Goal: Task Accomplishment & Management: Manage account settings

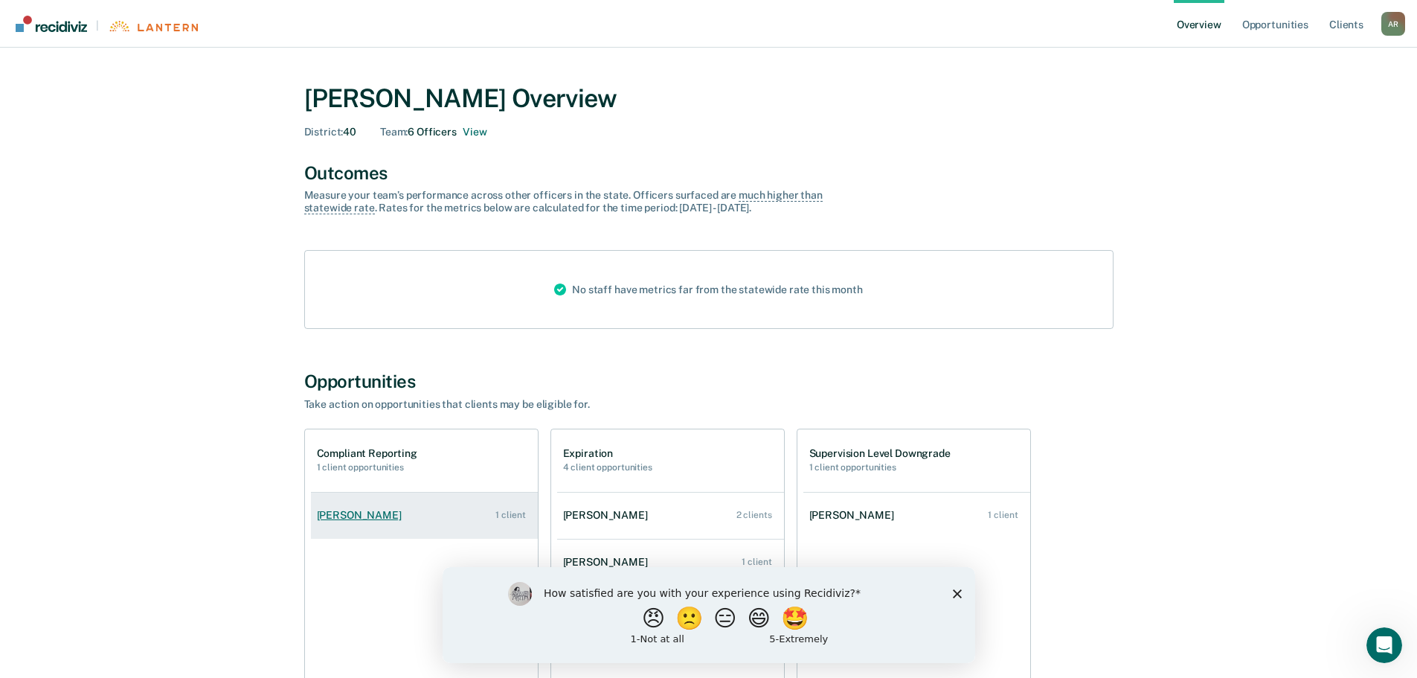
click at [384, 514] on div "[PERSON_NAME]" at bounding box center [362, 515] width 91 height 13
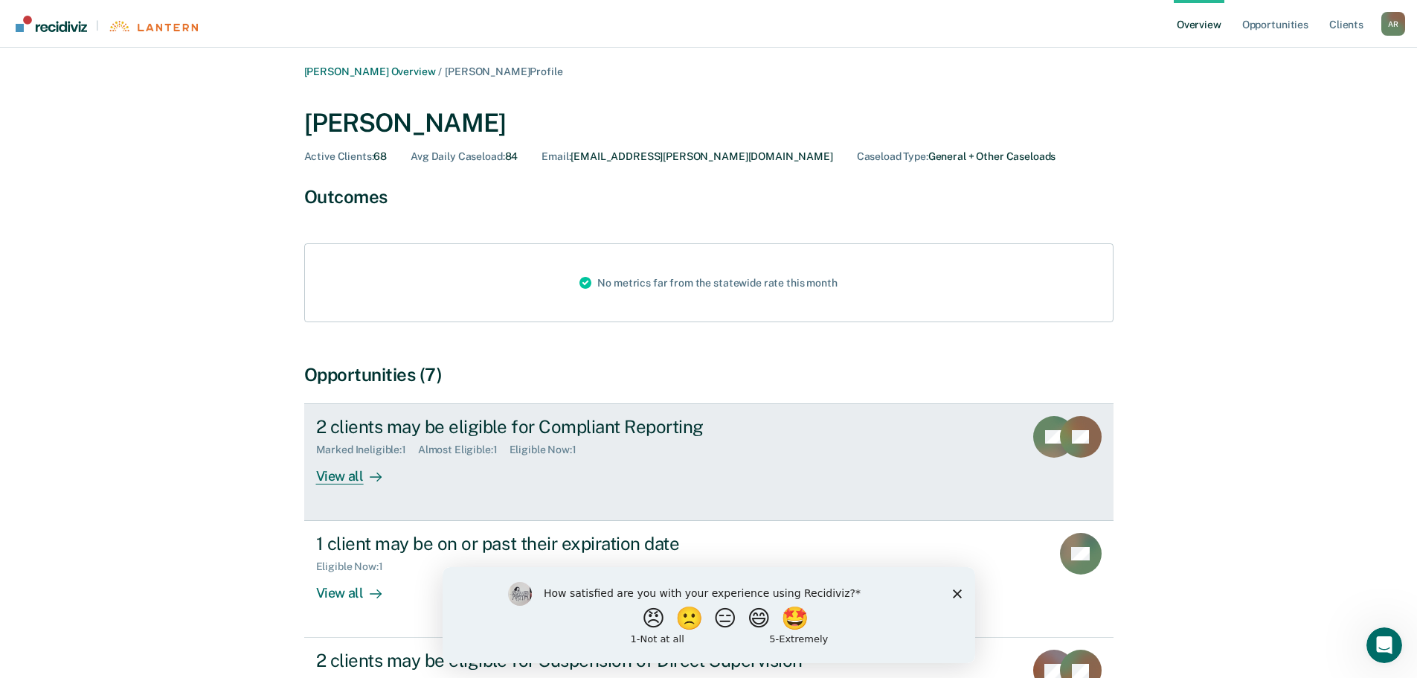
click at [347, 475] on div "View all" at bounding box center [357, 470] width 83 height 29
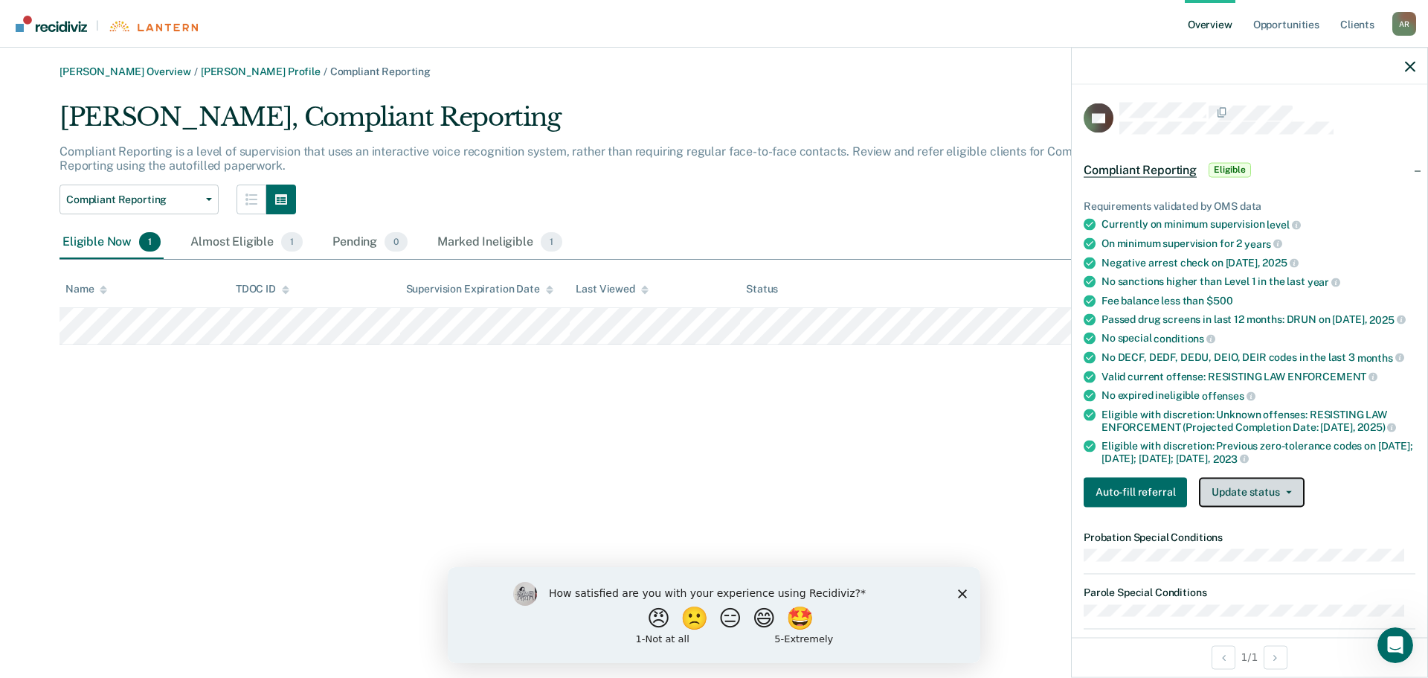
click at [1283, 507] on button "Update status" at bounding box center [1251, 492] width 105 height 30
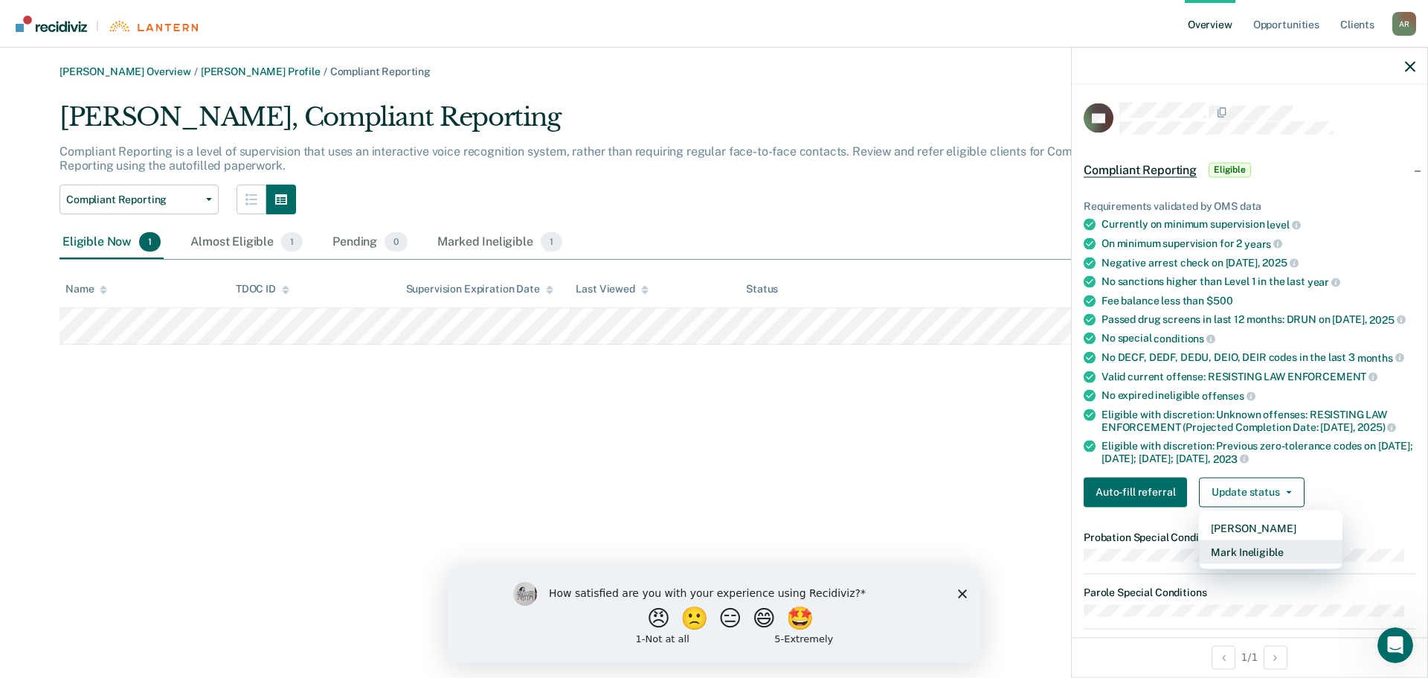
click at [1255, 563] on button "Mark Ineligible" at bounding box center [1271, 551] width 144 height 24
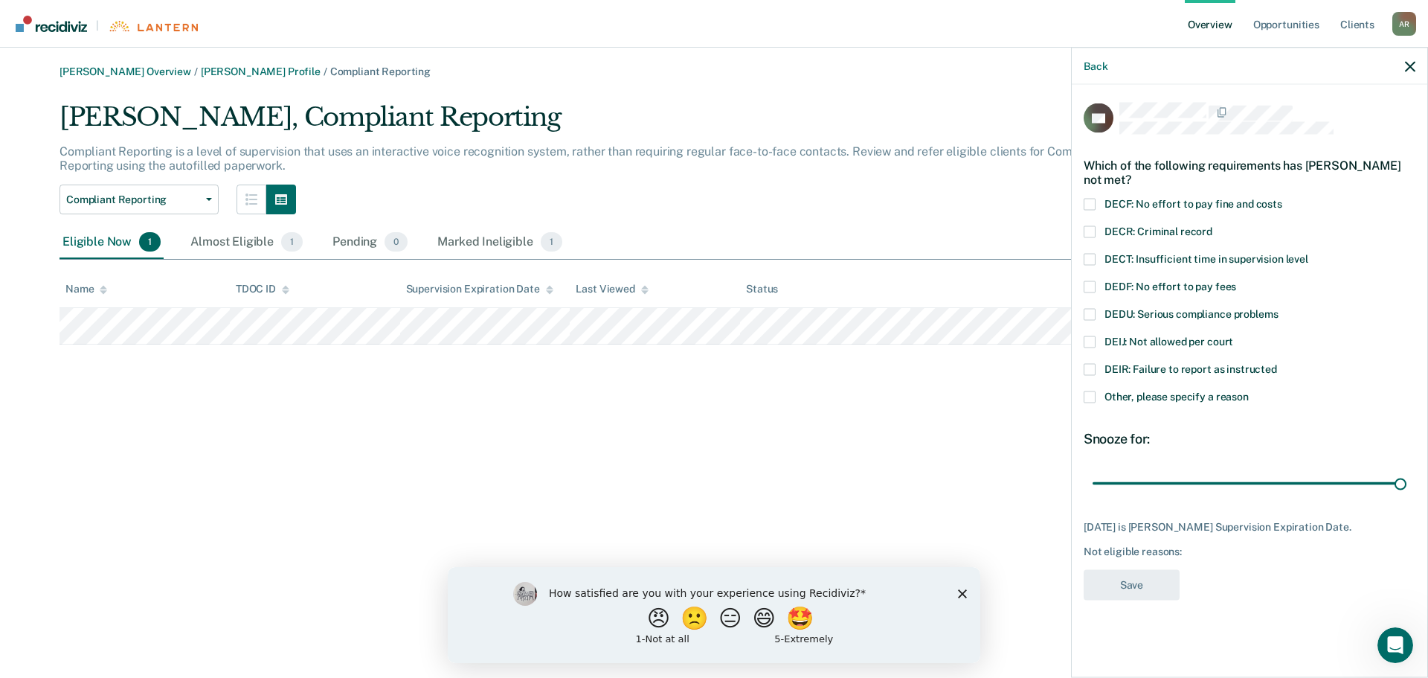
click at [1087, 312] on span at bounding box center [1090, 314] width 12 height 12
click at [1278, 308] on input "DEDU: Serious compliance problems" at bounding box center [1278, 308] width 0 height 0
click at [1133, 585] on button "Save" at bounding box center [1132, 584] width 96 height 30
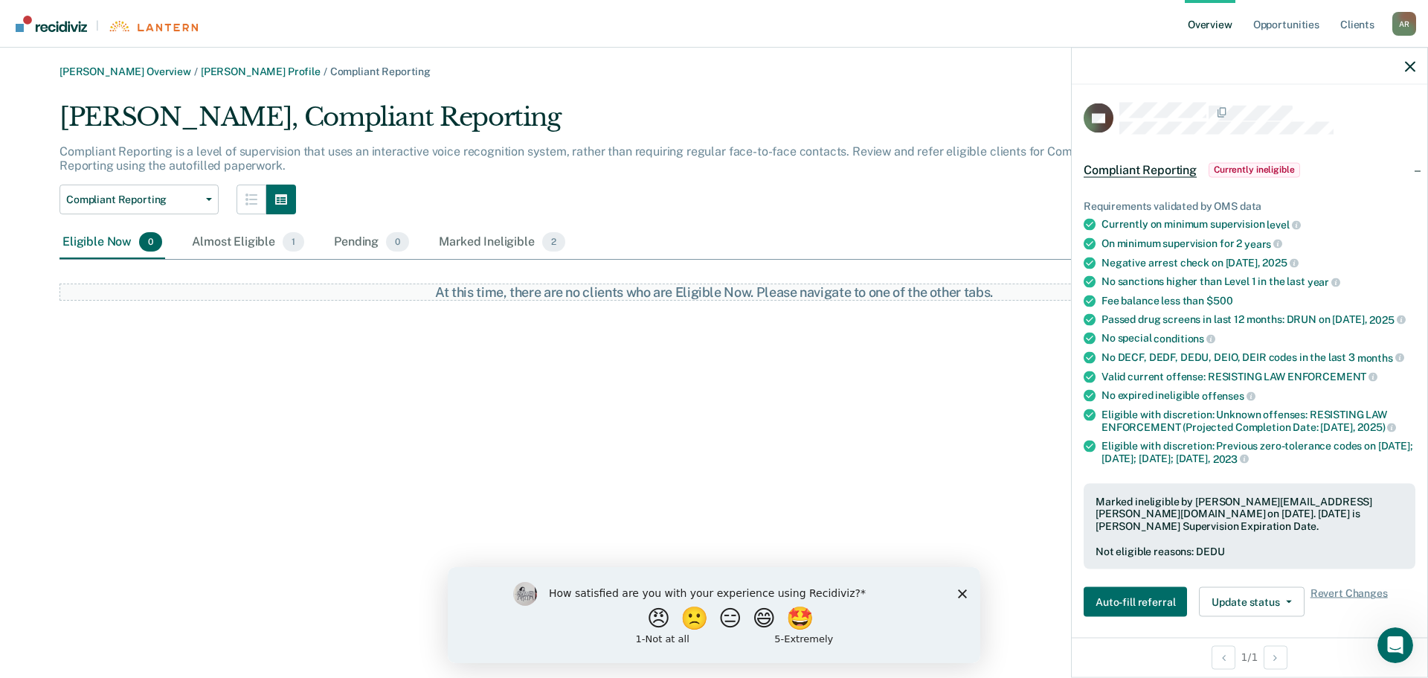
click at [492, 371] on div "[PERSON_NAME] Overview / [PERSON_NAME] Profile / Compliant Reporting [PERSON_NA…" at bounding box center [714, 347] width 1392 height 565
click at [248, 246] on div "Almost Eligible 1" at bounding box center [248, 242] width 118 height 33
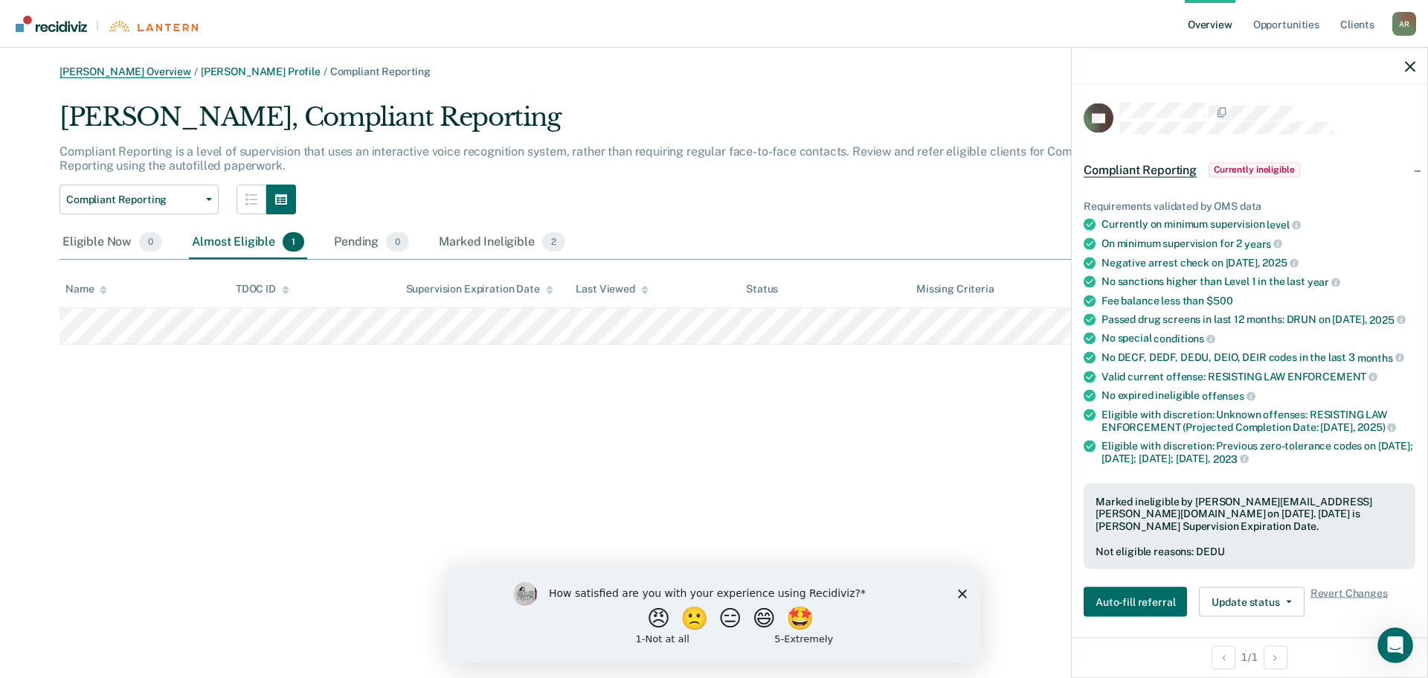
click at [122, 70] on link "[PERSON_NAME] Overview" at bounding box center [126, 71] width 132 height 13
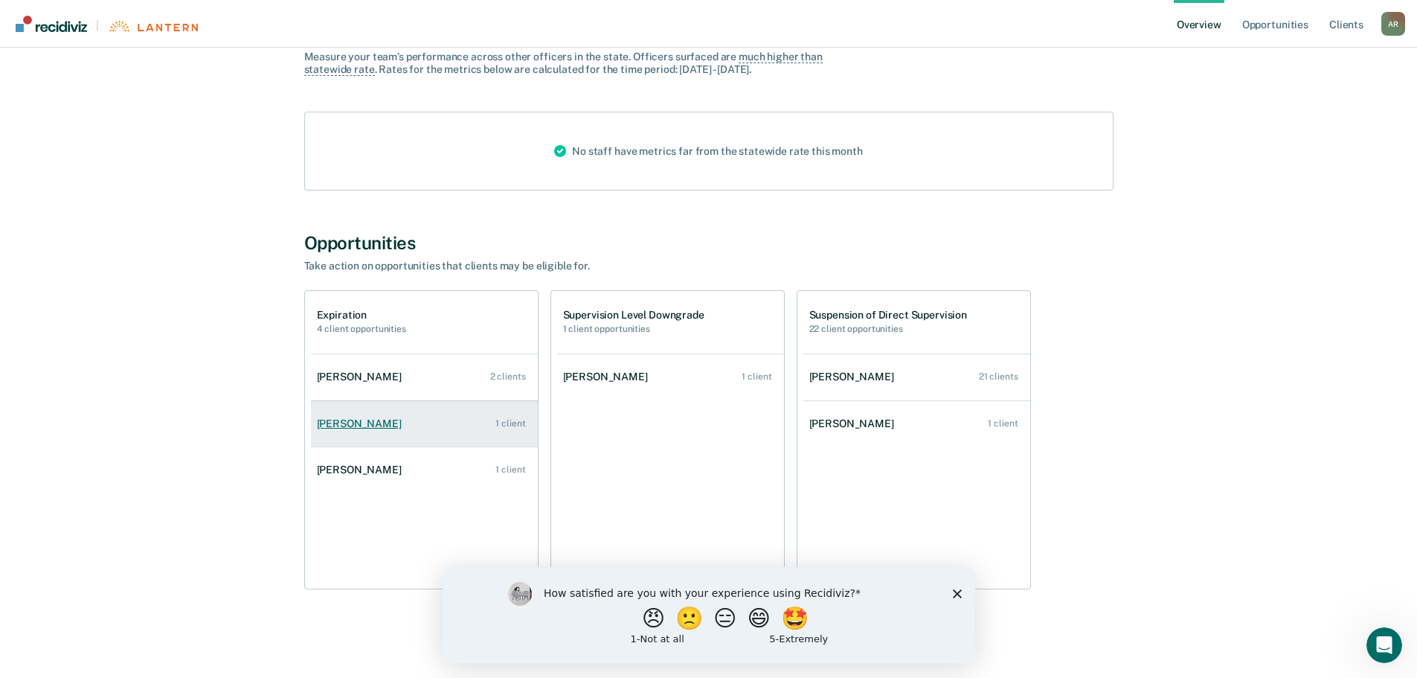
scroll to position [139, 0]
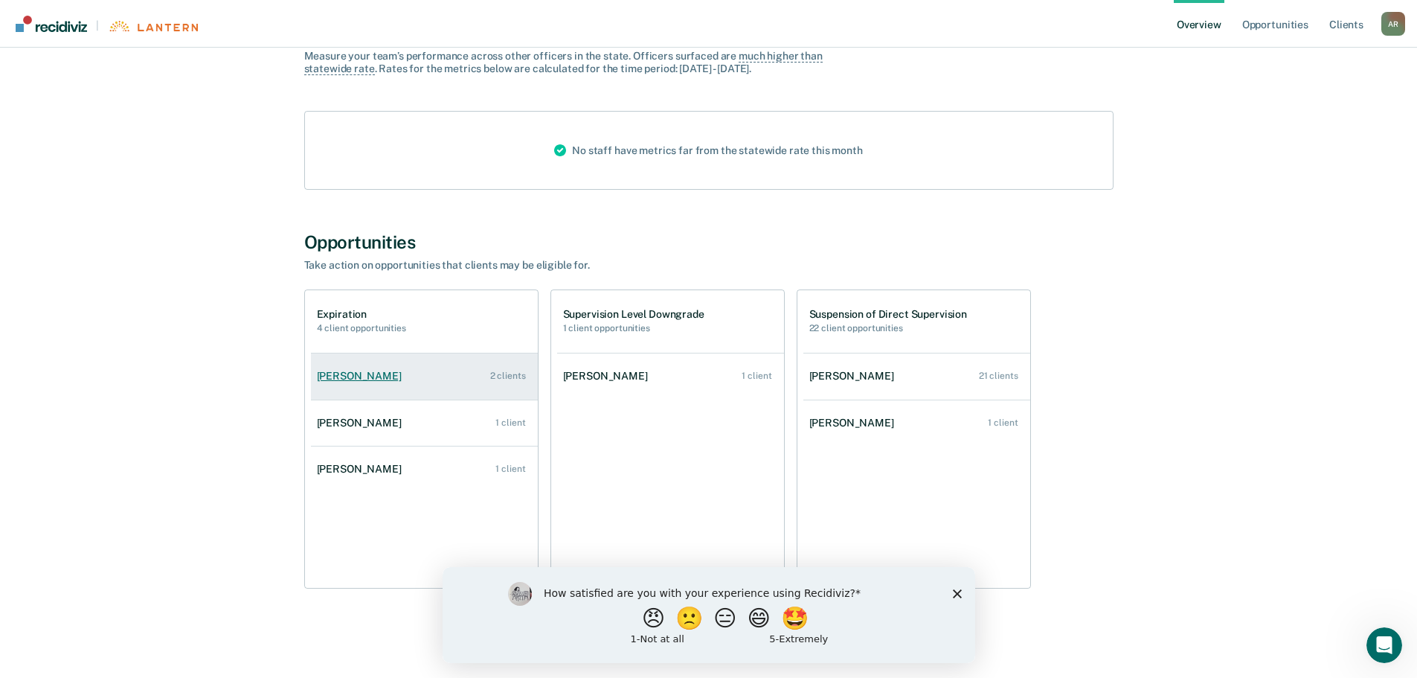
click at [361, 376] on div "[PERSON_NAME]" at bounding box center [362, 376] width 91 height 13
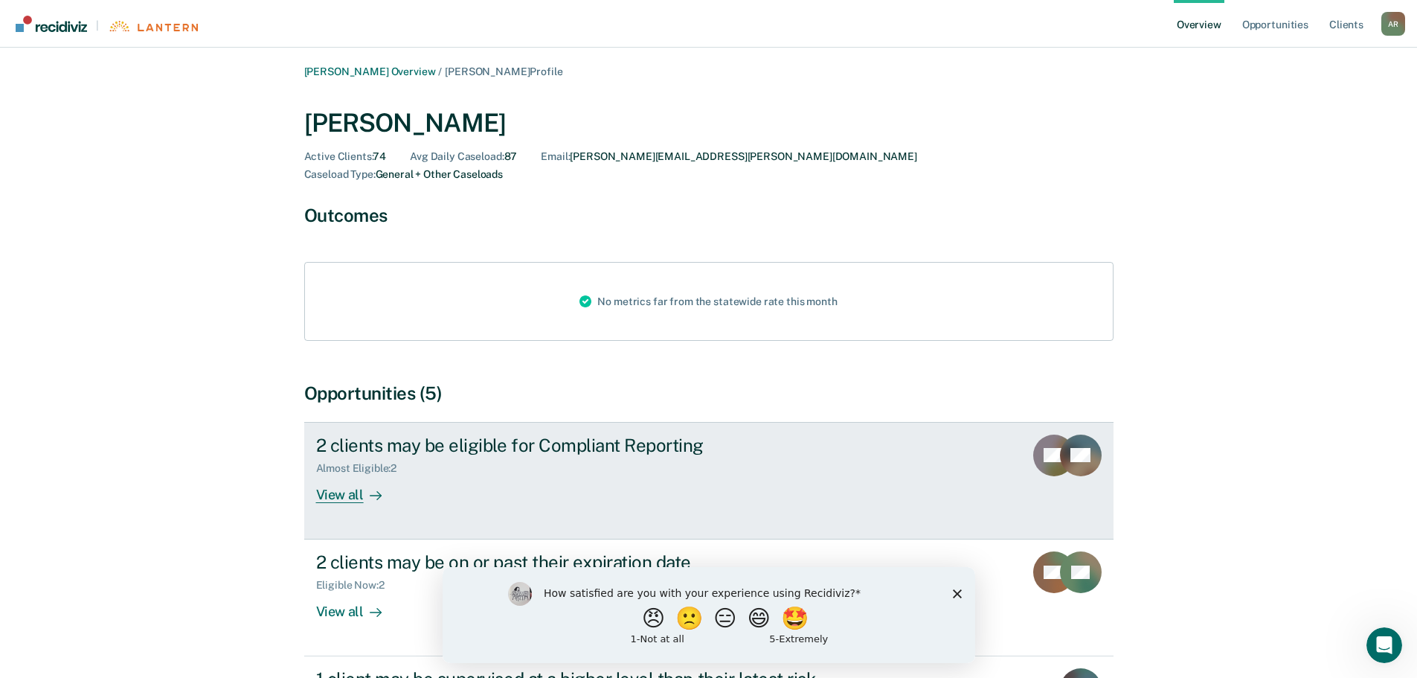
click at [349, 474] on div "View all" at bounding box center [357, 488] width 83 height 29
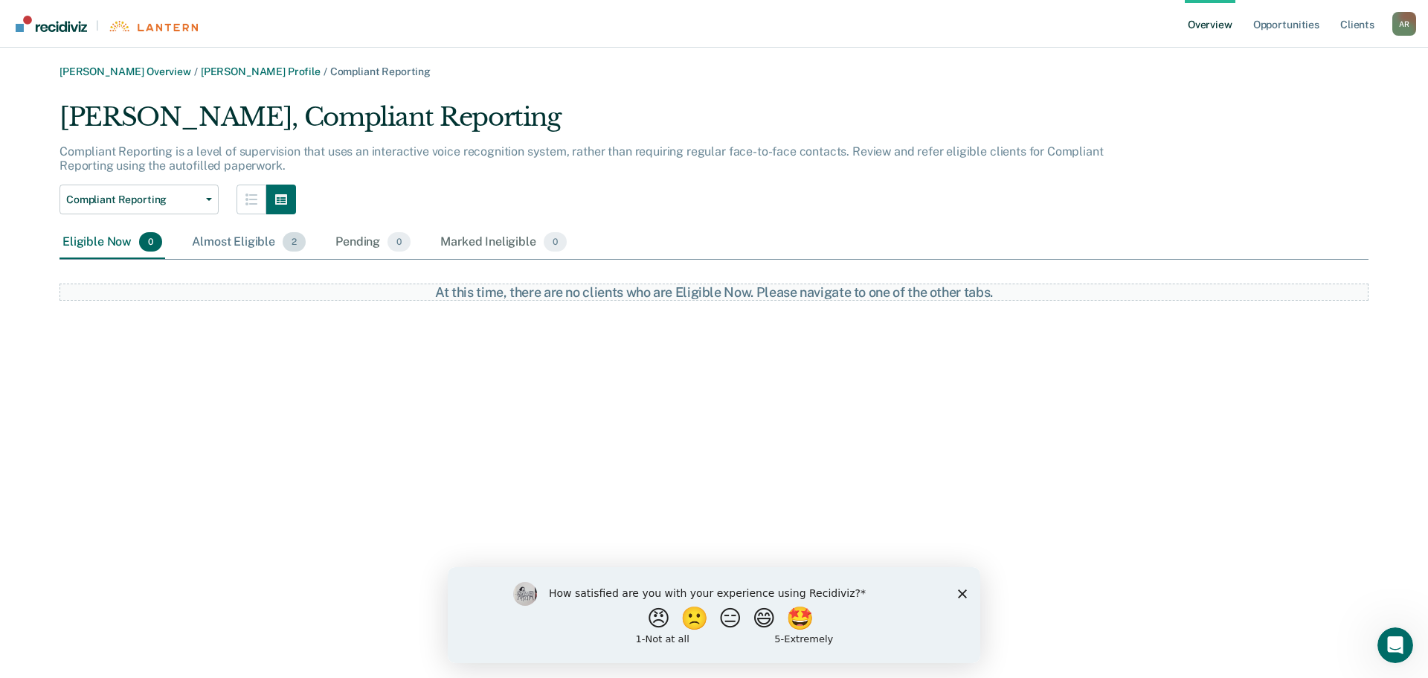
click at [237, 239] on div "Almost Eligible 2" at bounding box center [249, 242] width 120 height 33
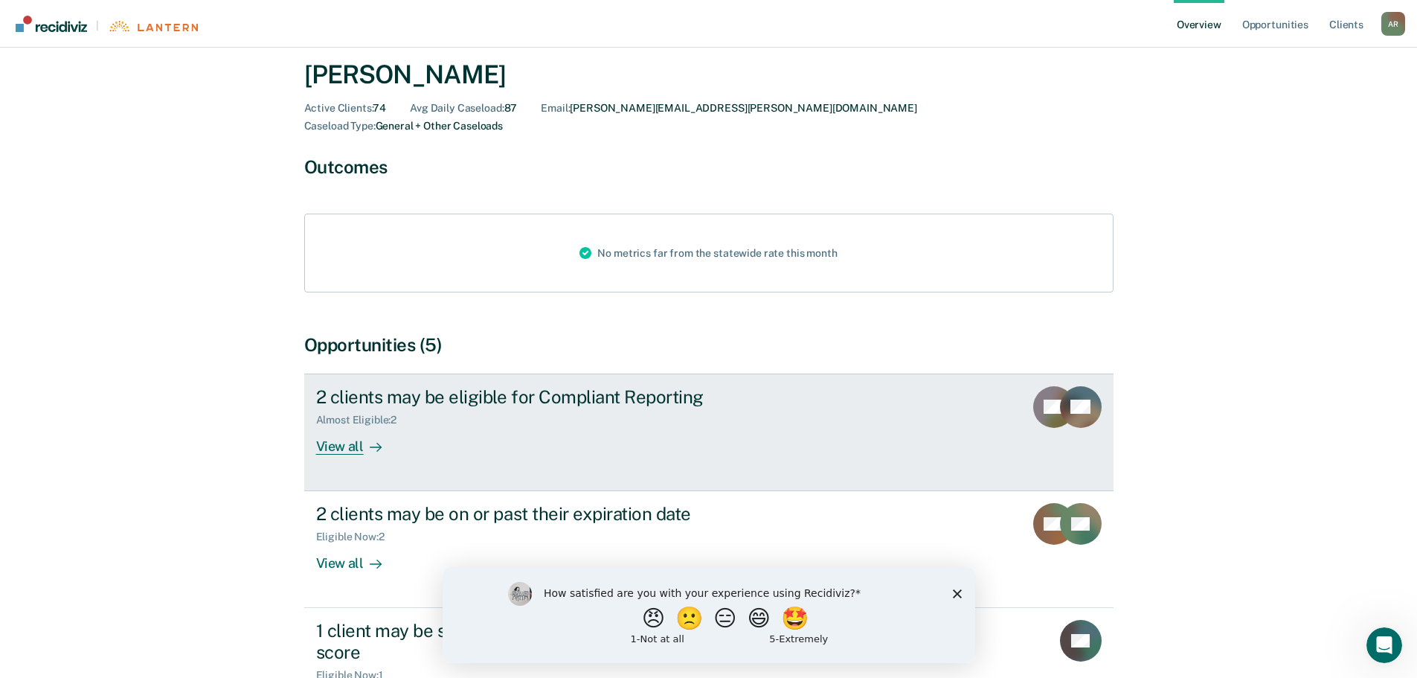
scroll to position [74, 0]
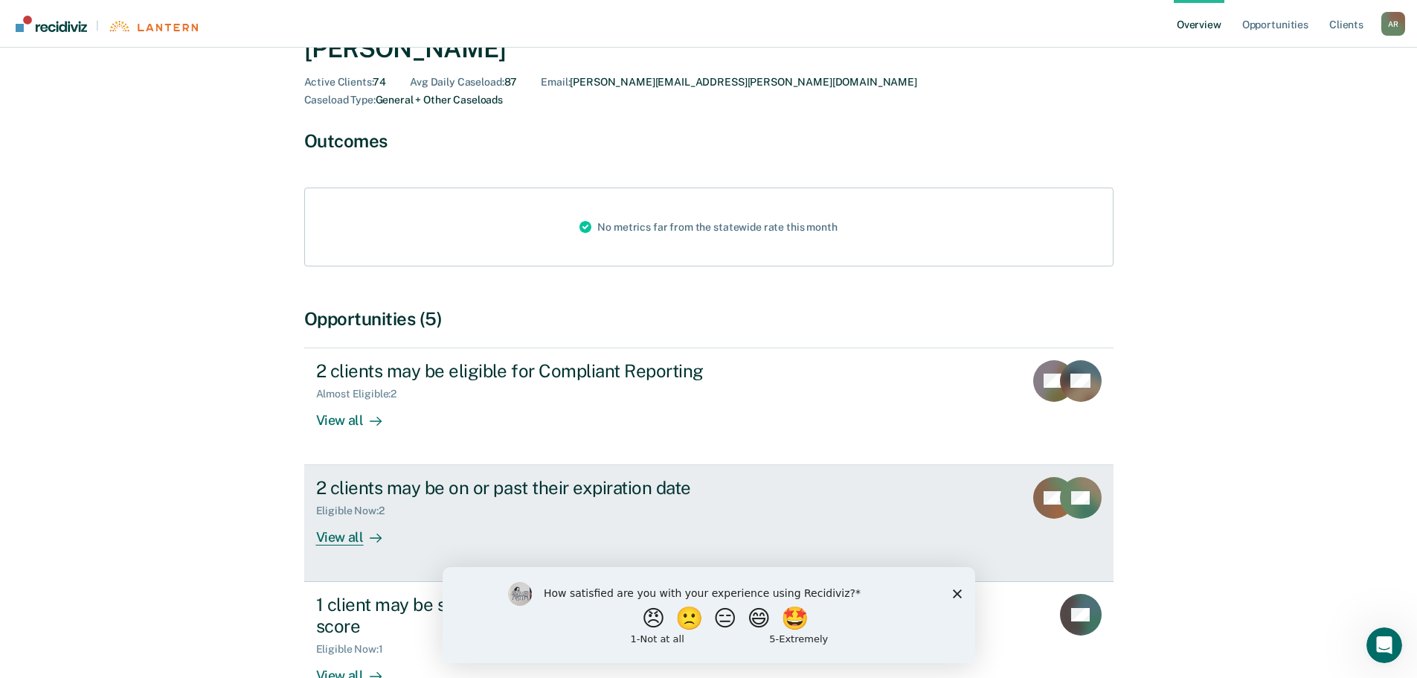
click at [341, 520] on div "View all" at bounding box center [357, 531] width 83 height 29
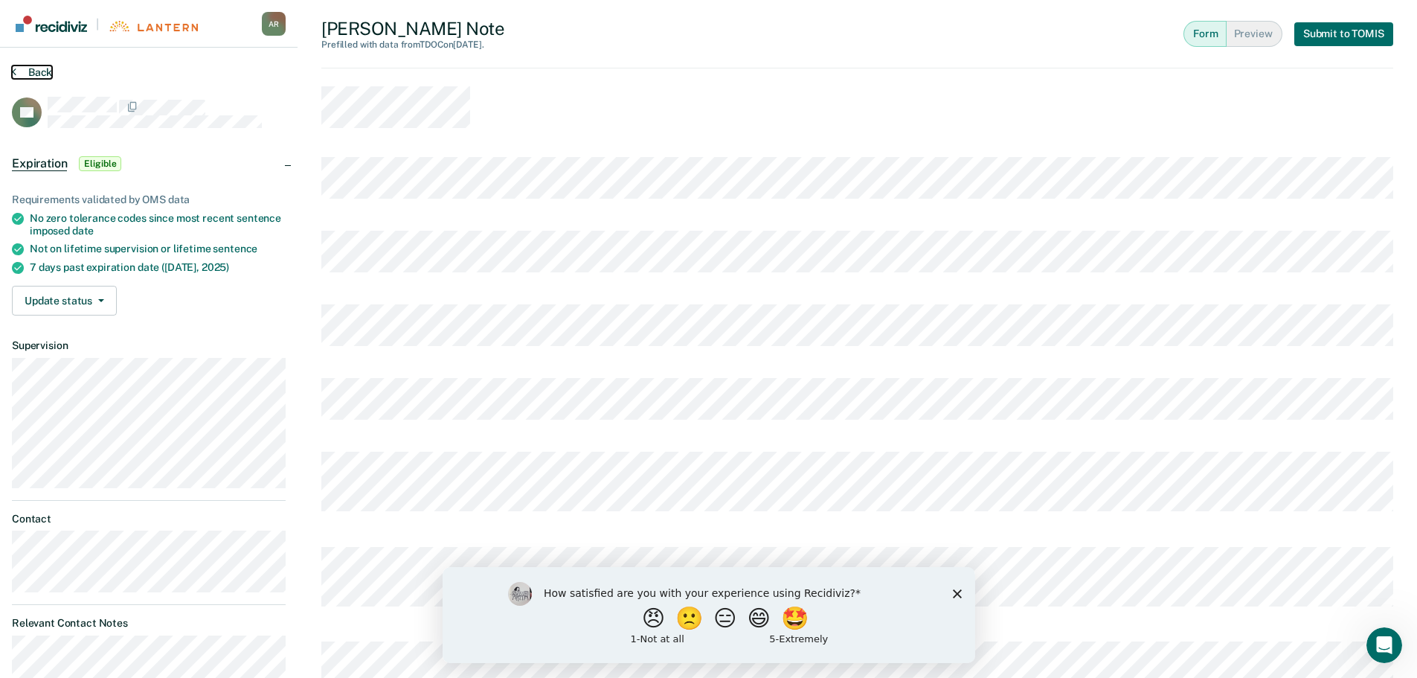
click at [37, 69] on button "Back" at bounding box center [32, 71] width 40 height 13
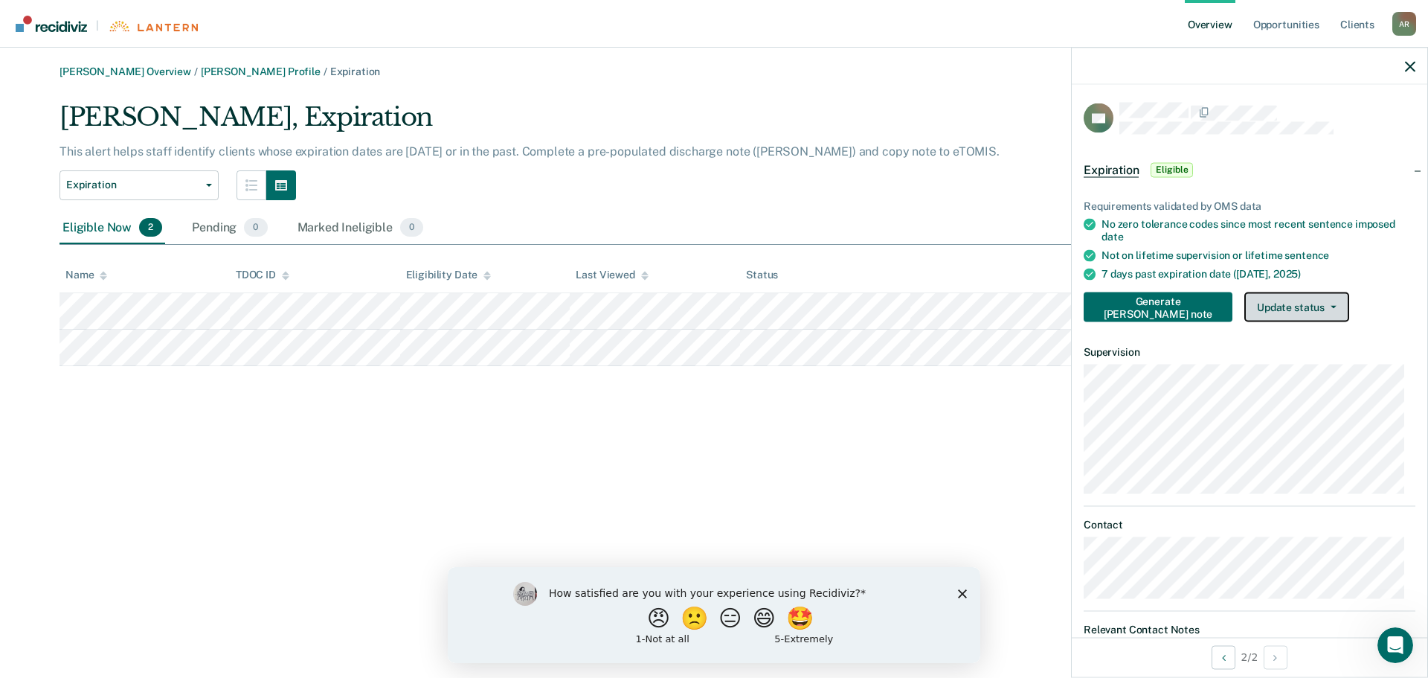
click at [1266, 309] on button "Update status" at bounding box center [1296, 307] width 105 height 30
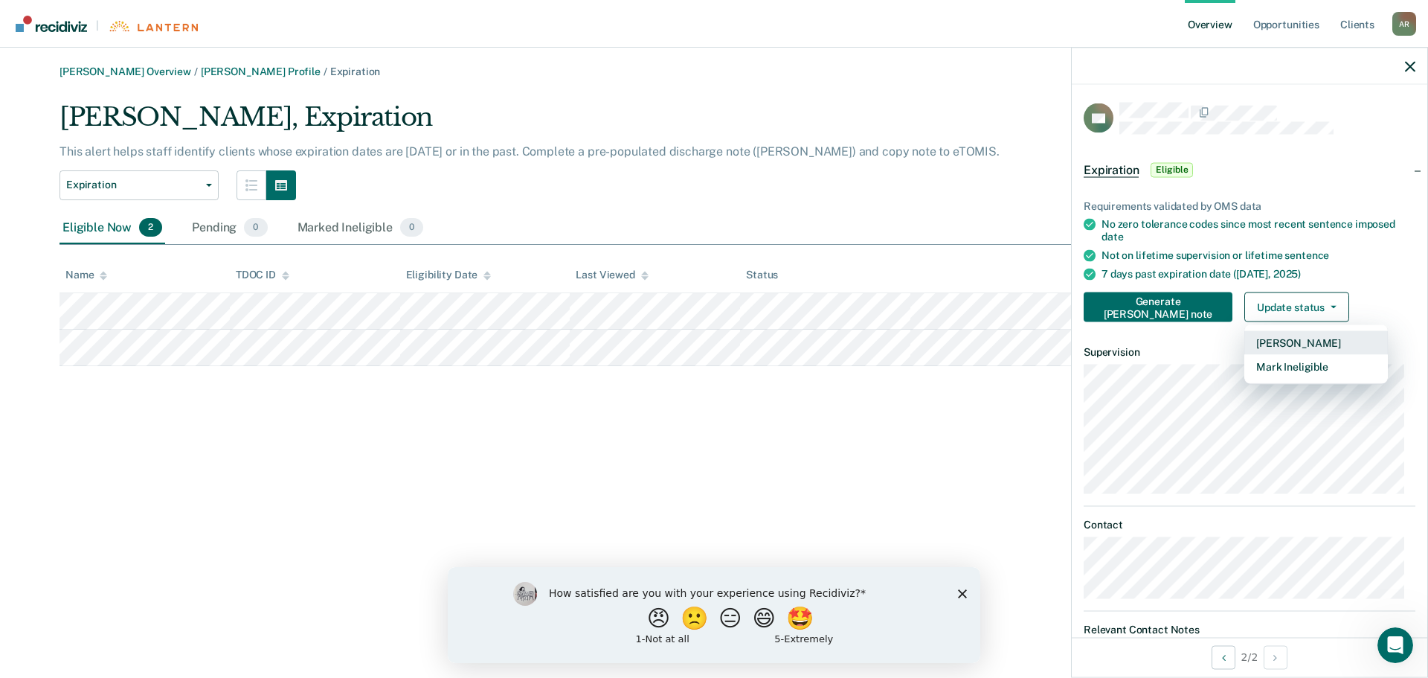
click at [1250, 341] on button "[PERSON_NAME]" at bounding box center [1316, 342] width 144 height 24
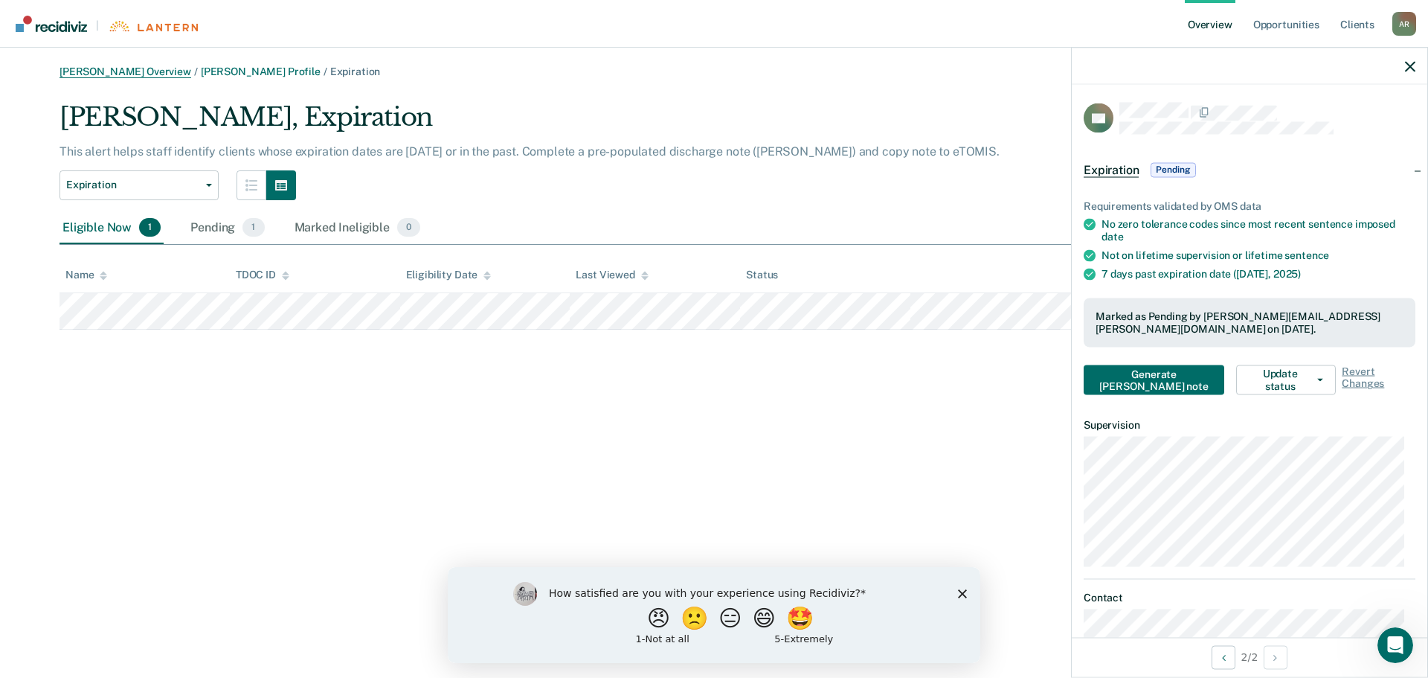
click at [124, 71] on link "[PERSON_NAME] Overview" at bounding box center [126, 71] width 132 height 13
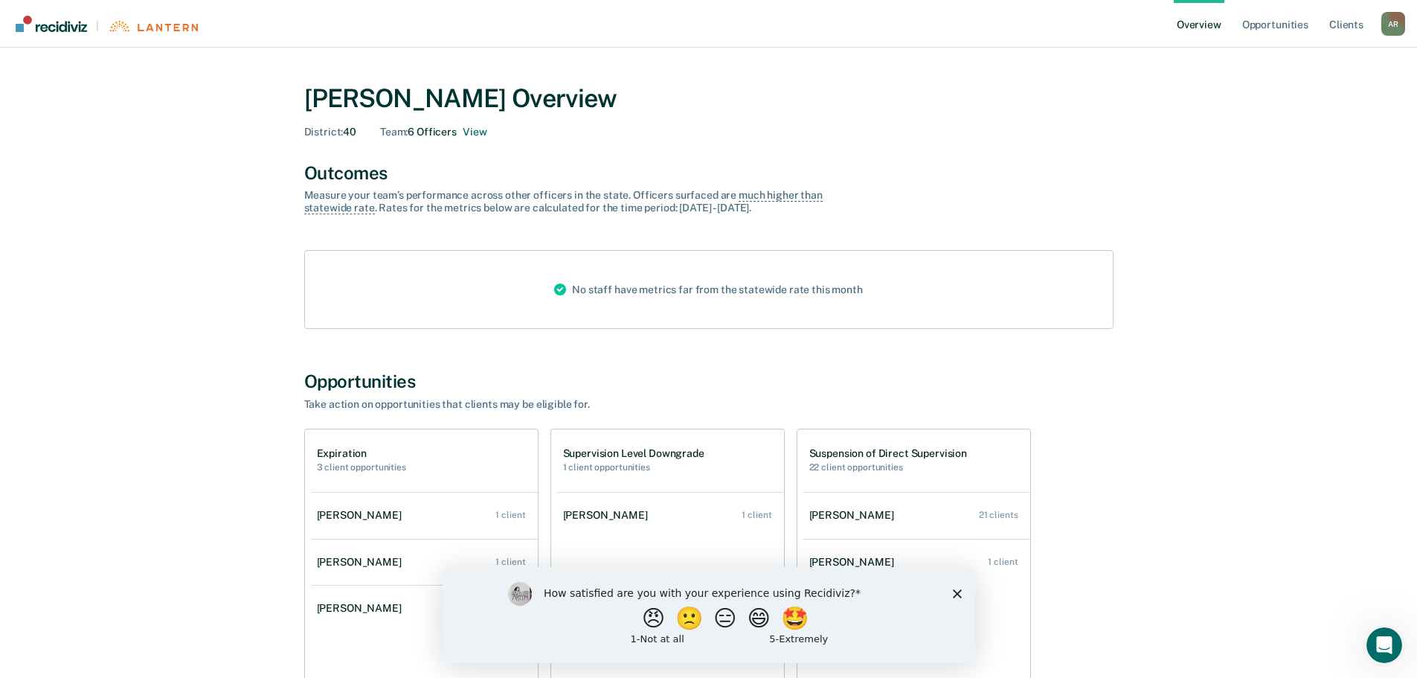
click at [956, 591] on icon "Close survey" at bounding box center [956, 592] width 9 height 9
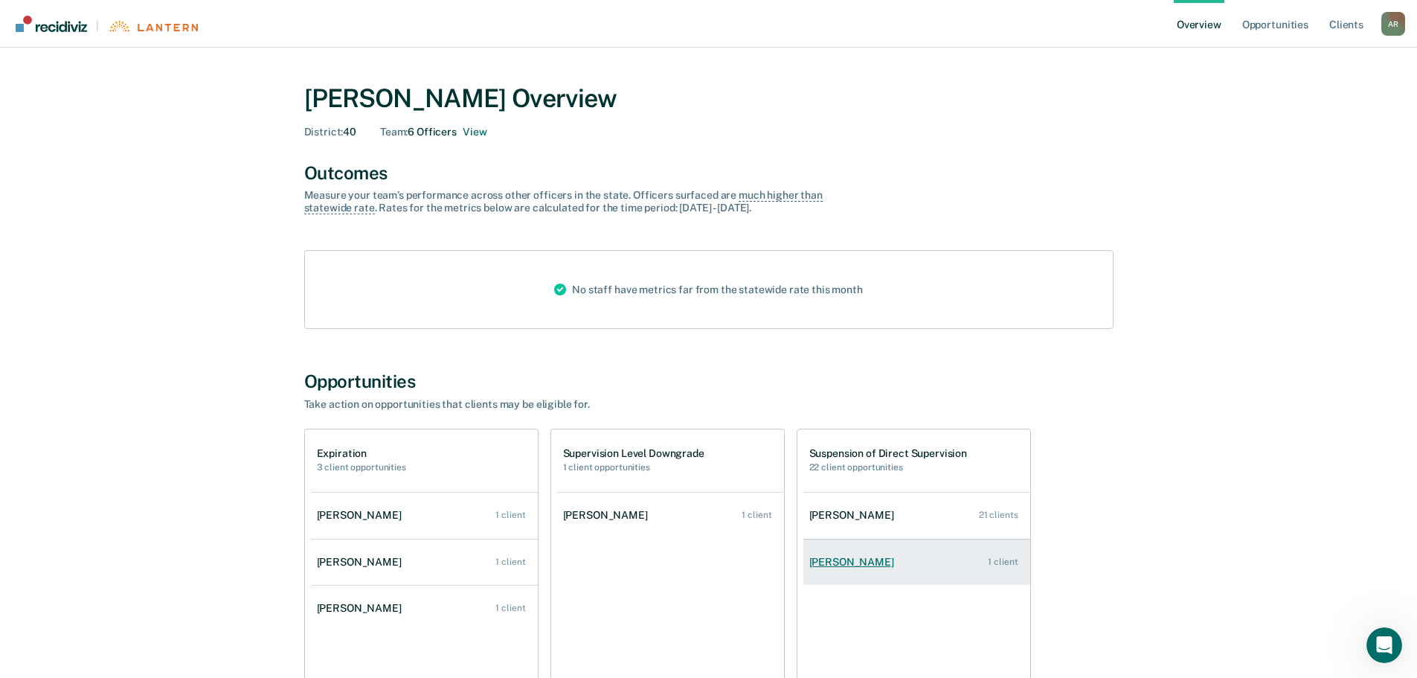
click at [875, 563] on div "[PERSON_NAME]" at bounding box center [854, 562] width 91 height 13
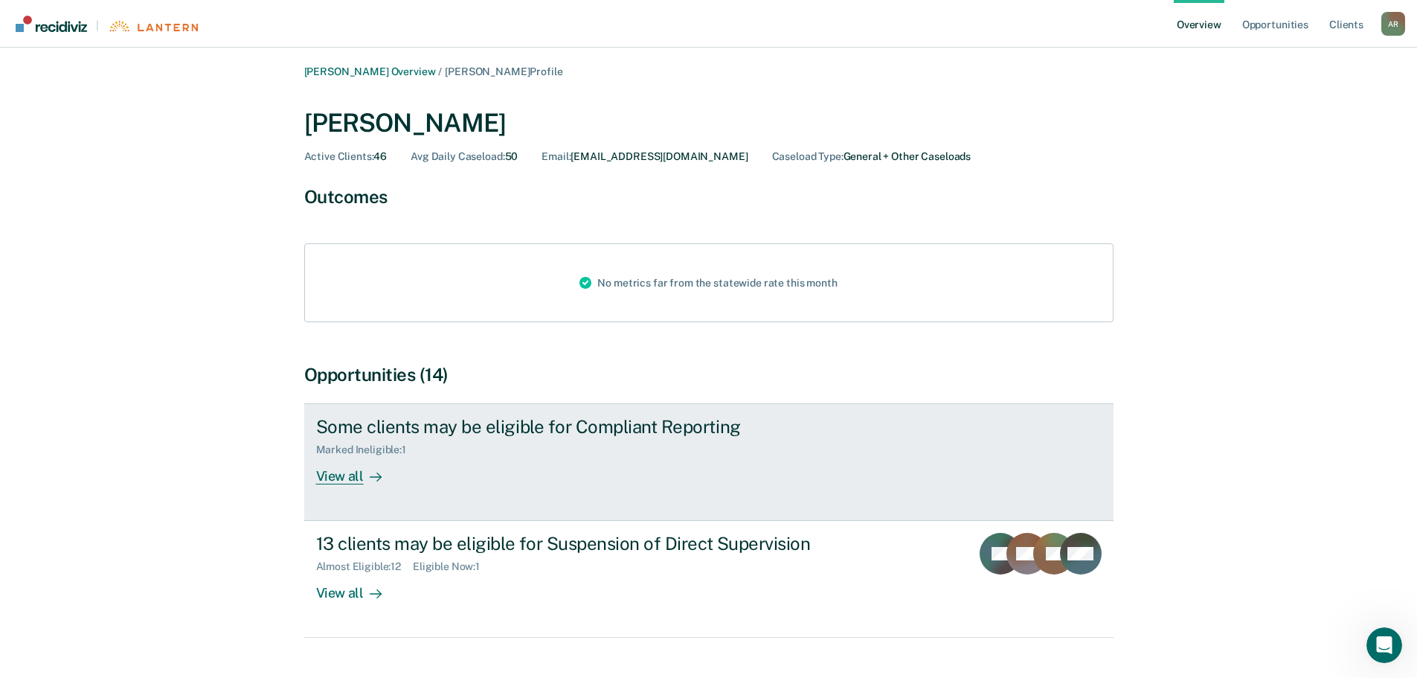
click at [353, 476] on div "View all" at bounding box center [357, 470] width 83 height 29
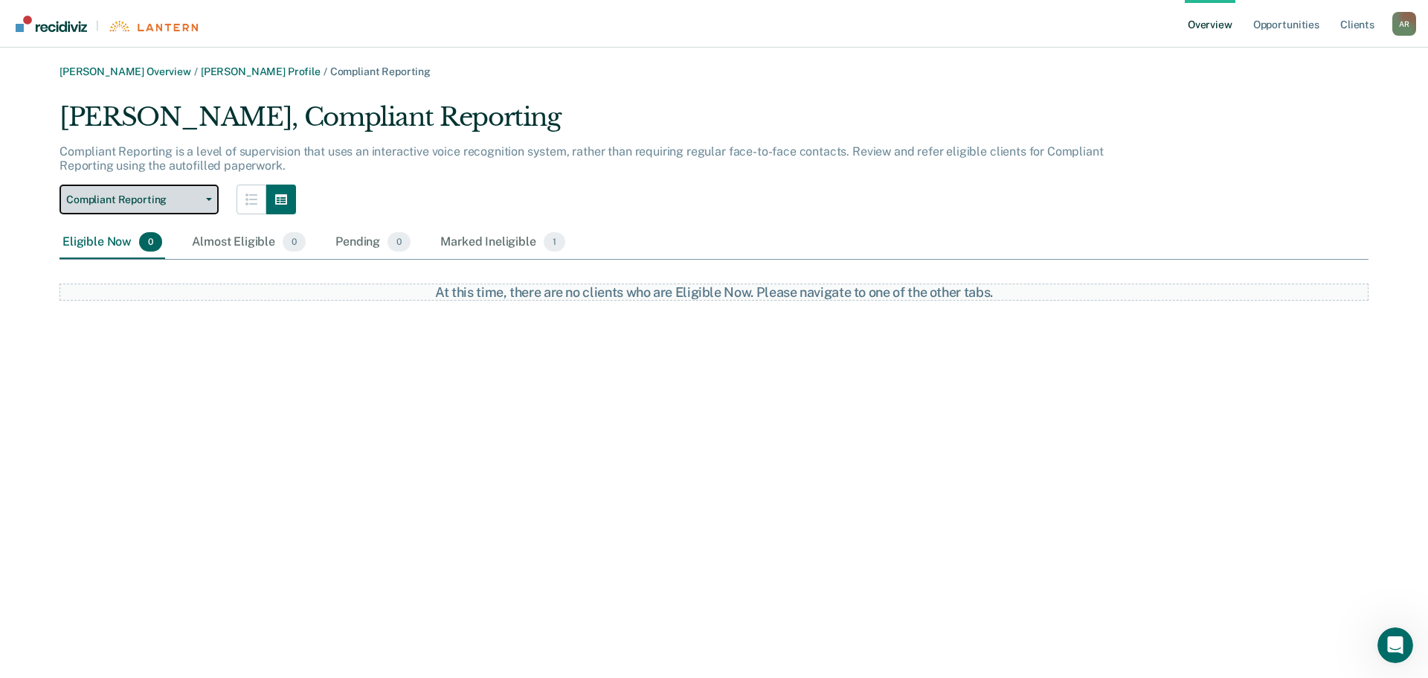
click at [206, 199] on icon "button" at bounding box center [209, 199] width 6 height 3
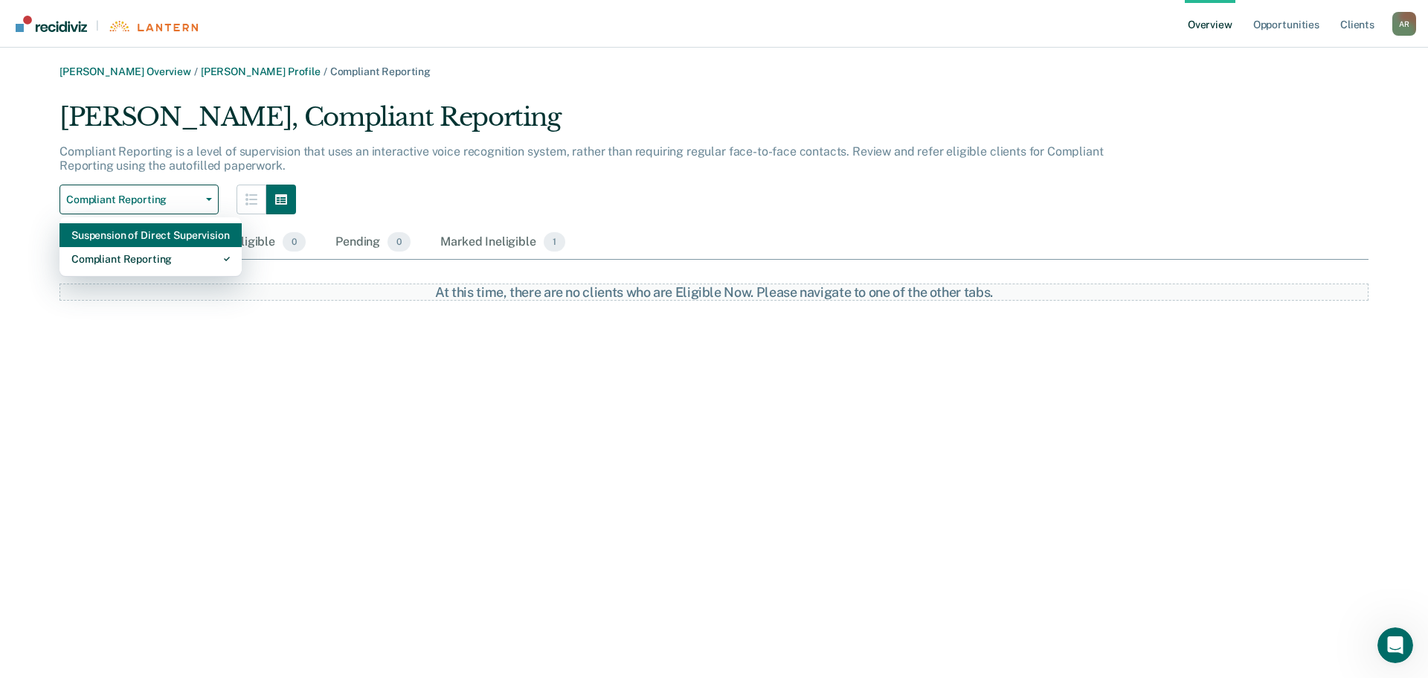
click at [177, 232] on div "Suspension of Direct Supervision" at bounding box center [150, 235] width 158 height 24
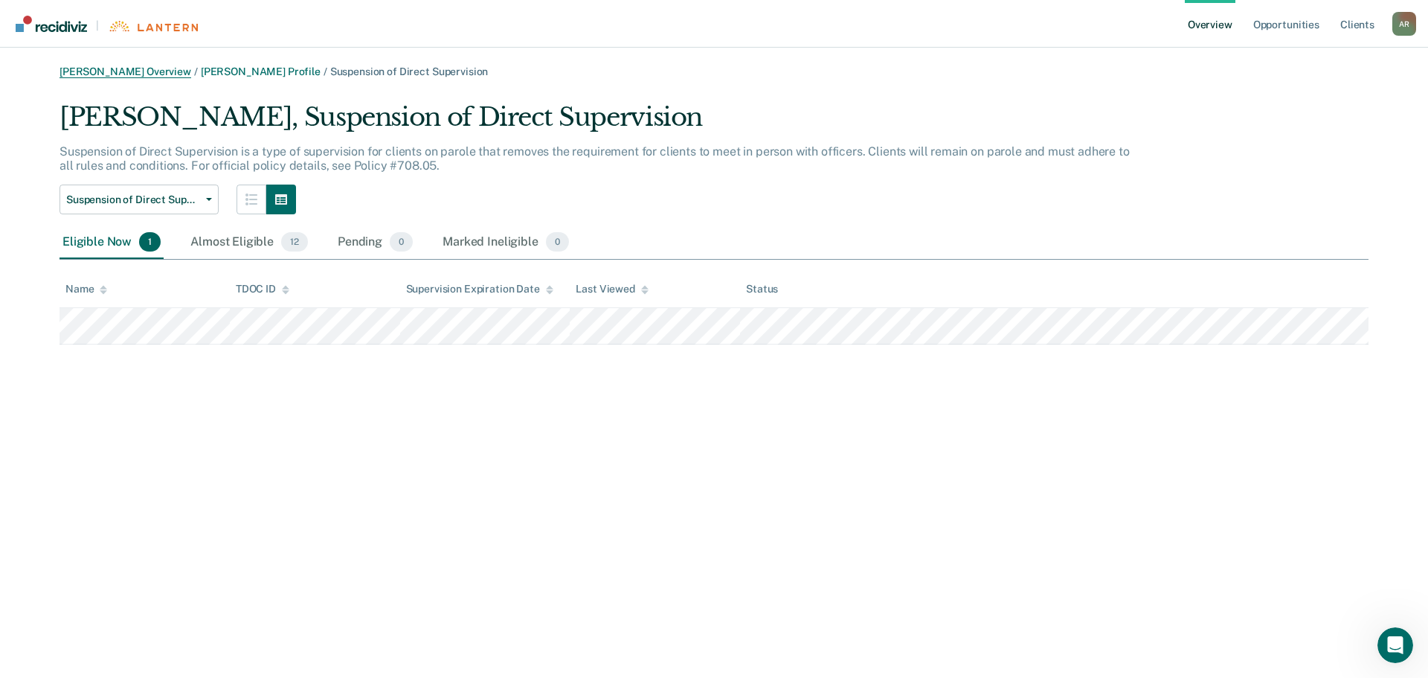
click at [120, 73] on link "[PERSON_NAME] Overview" at bounding box center [126, 71] width 132 height 13
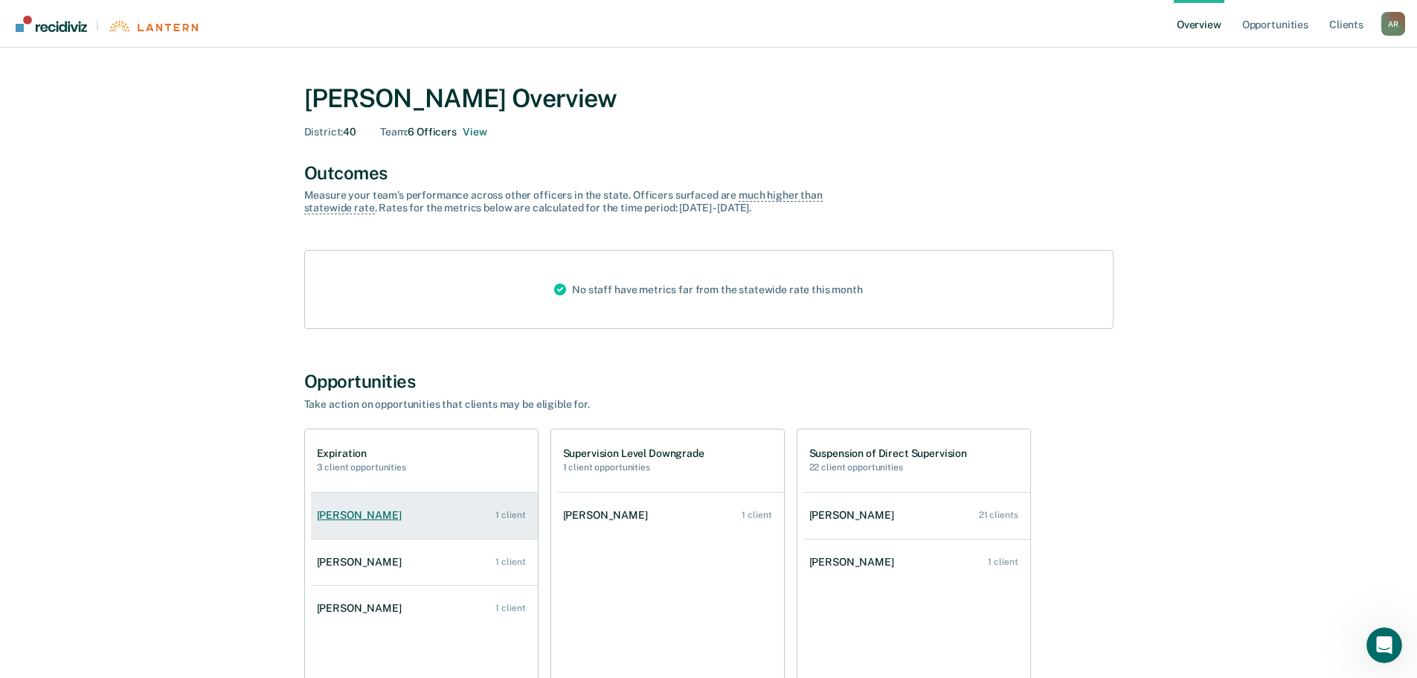
click at [360, 515] on div "[PERSON_NAME]" at bounding box center [362, 515] width 91 height 13
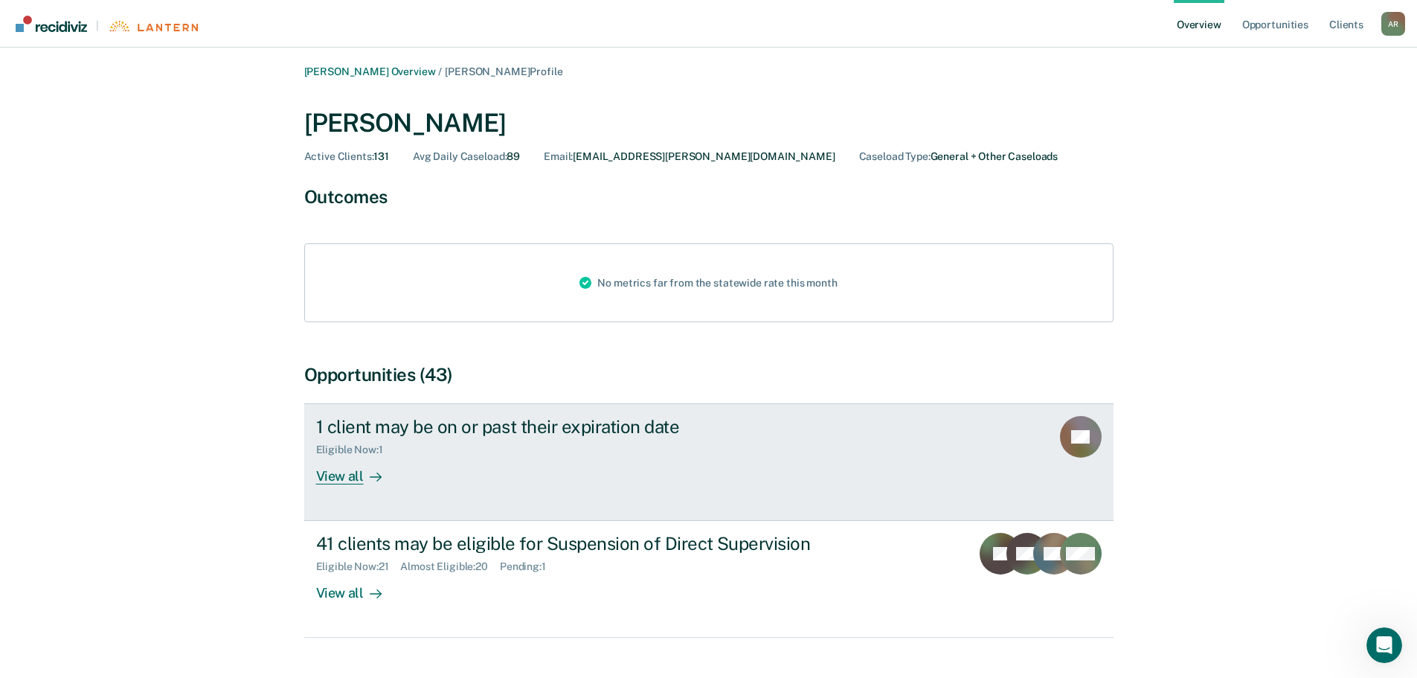
click at [352, 476] on div "View all" at bounding box center [357, 470] width 83 height 29
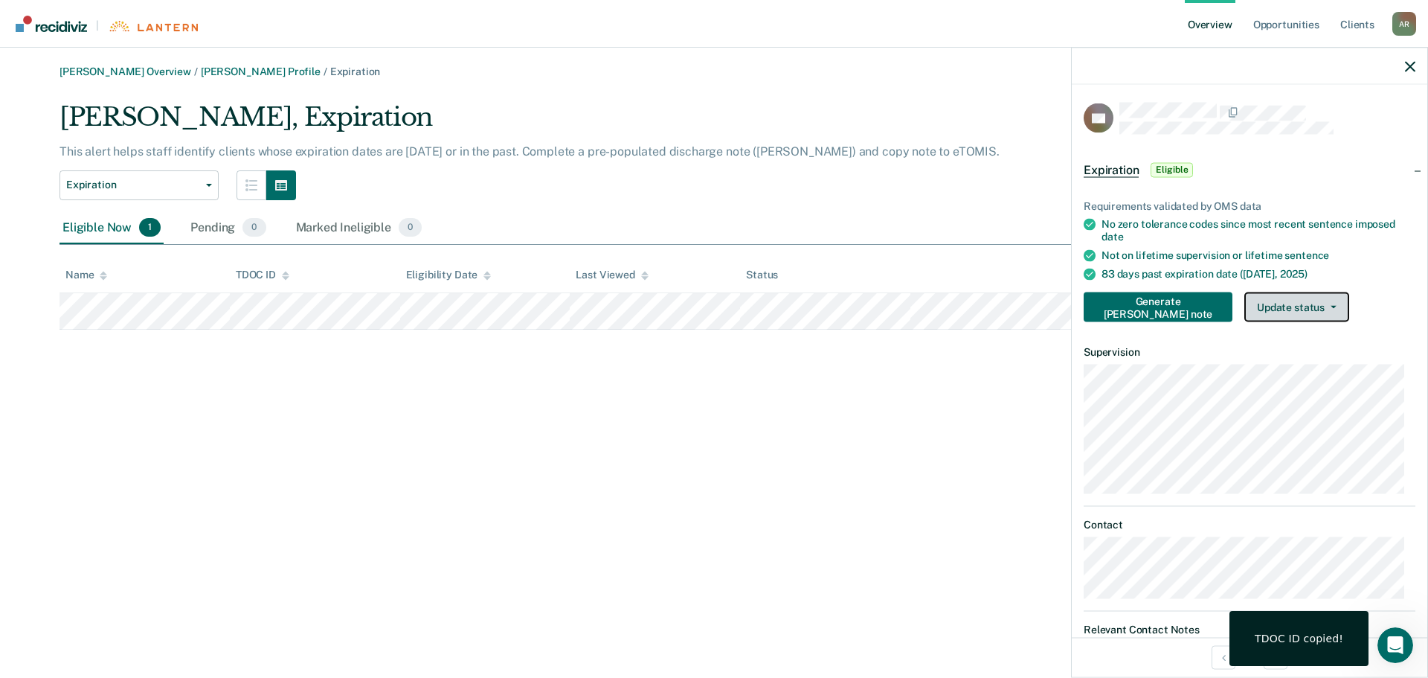
click at [1280, 306] on button "Update status" at bounding box center [1296, 307] width 105 height 30
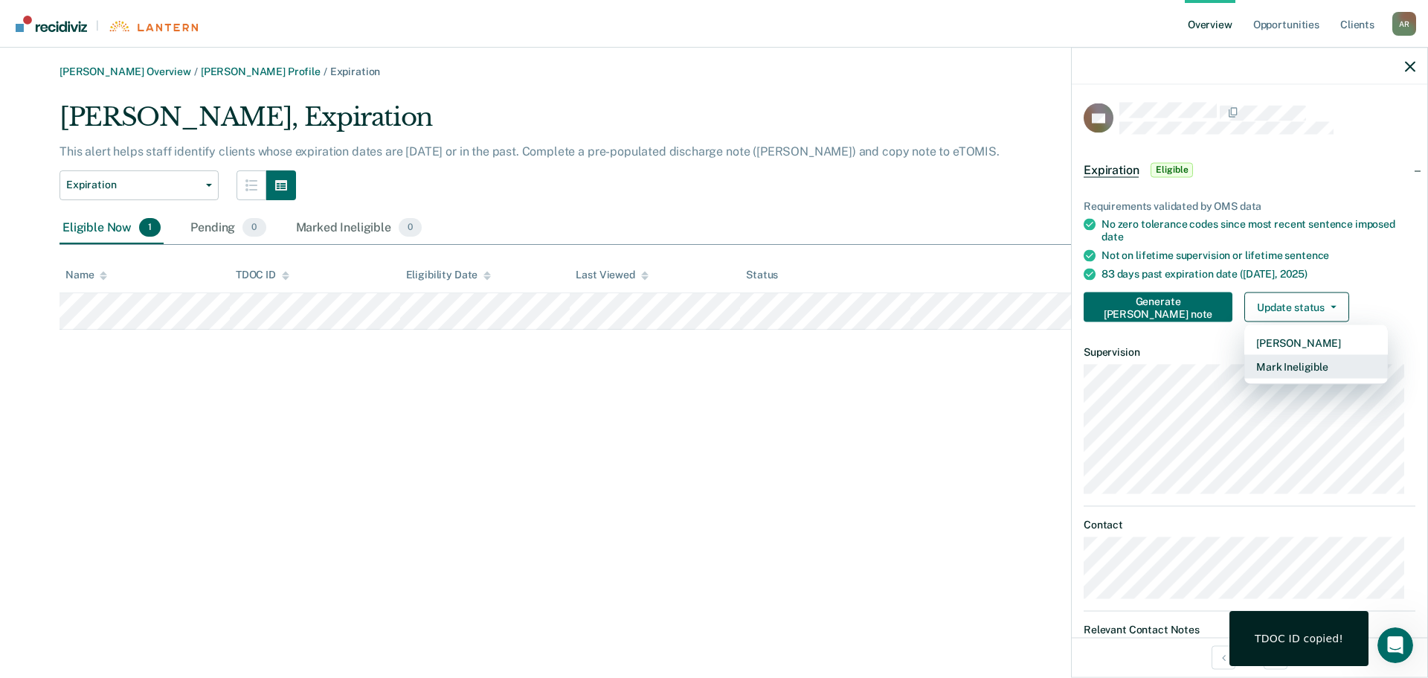
click at [1267, 369] on button "Mark Ineligible" at bounding box center [1316, 366] width 144 height 24
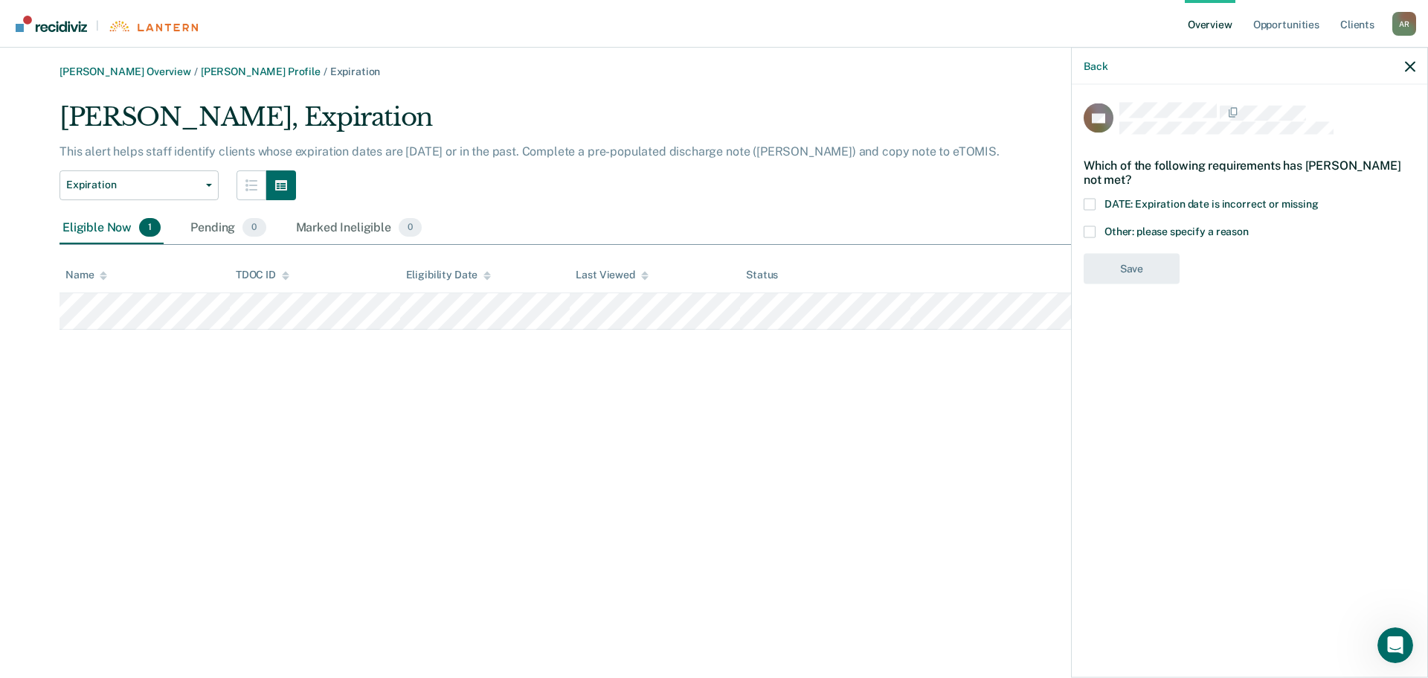
click at [1107, 199] on span "DATE: Expiration date is incorrect or missing" at bounding box center [1211, 203] width 214 height 12
click at [1319, 198] on input "DATE: Expiration date is incorrect or missing" at bounding box center [1319, 198] width 0 height 0
click at [1137, 328] on button "Save" at bounding box center [1132, 330] width 96 height 30
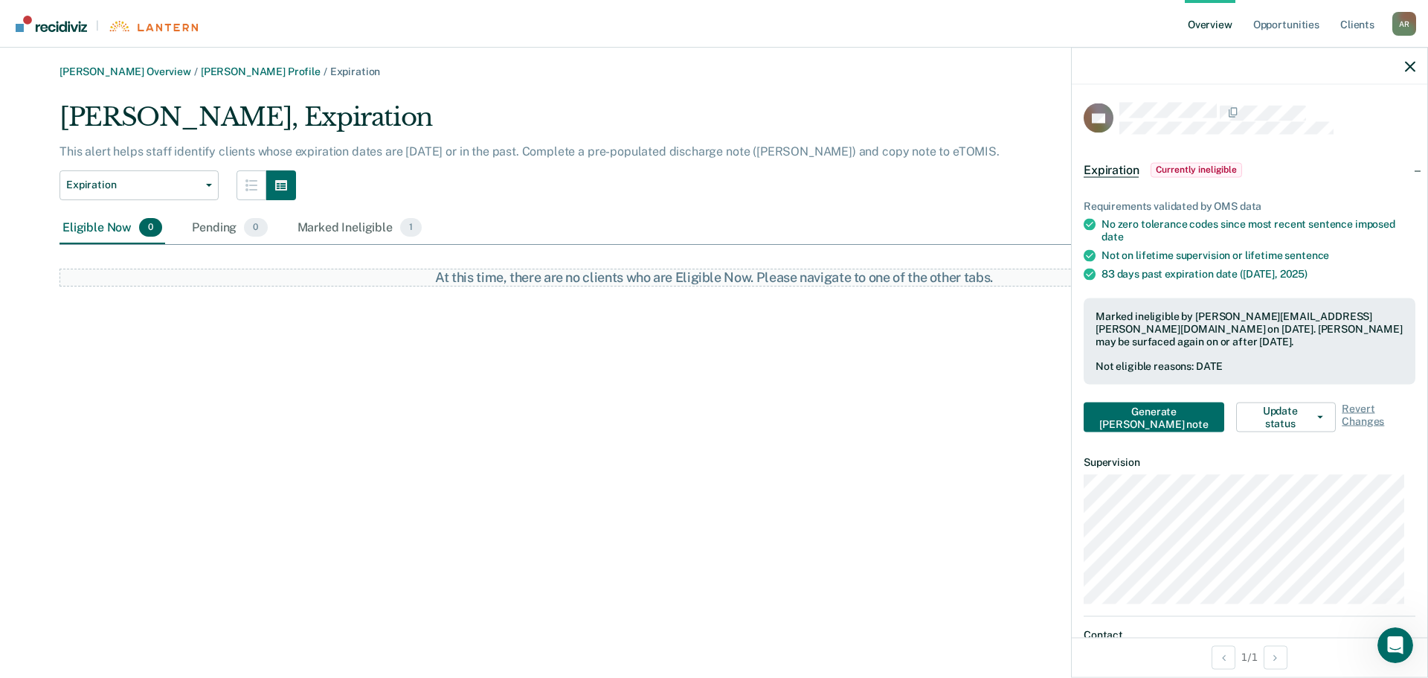
click at [119, 77] on div "[PERSON_NAME] Overview / [PERSON_NAME] Profile / Expiration" at bounding box center [714, 71] width 1309 height 13
click at [114, 69] on link "[PERSON_NAME] Overview" at bounding box center [126, 71] width 132 height 13
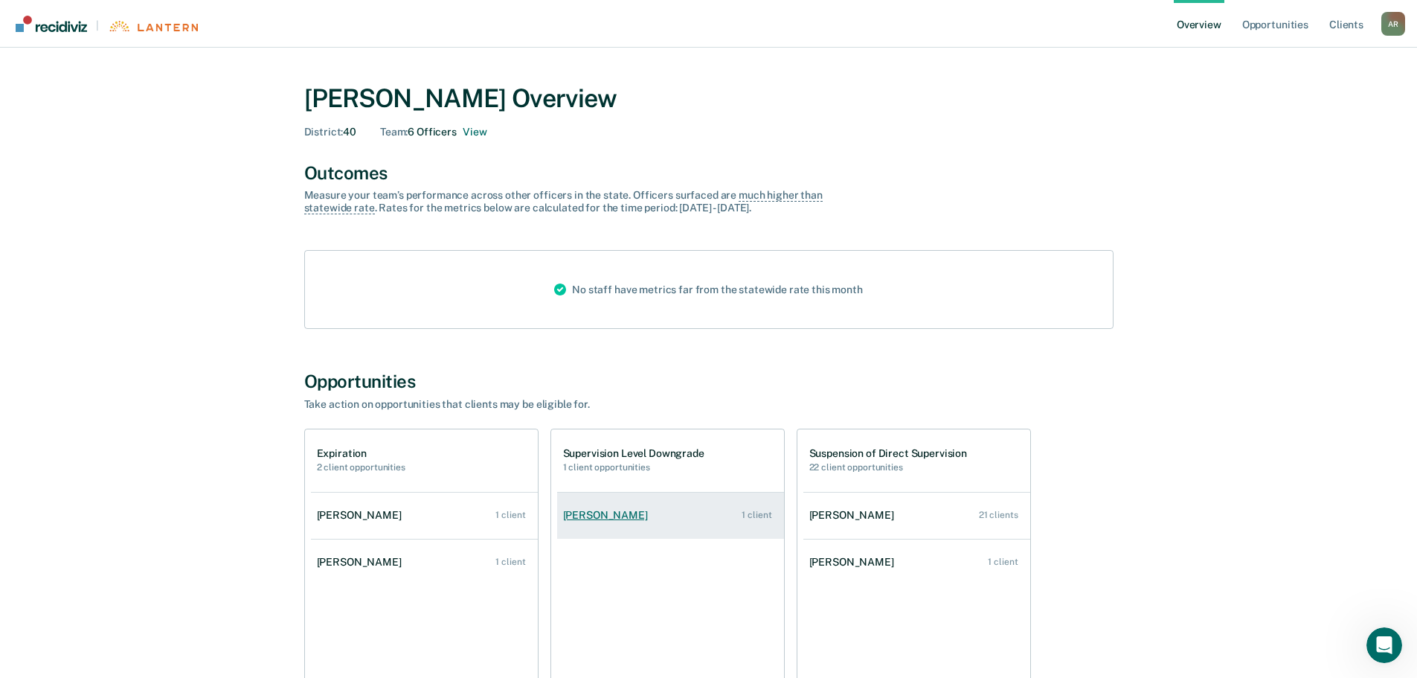
click at [619, 514] on div "[PERSON_NAME]" at bounding box center [608, 515] width 91 height 13
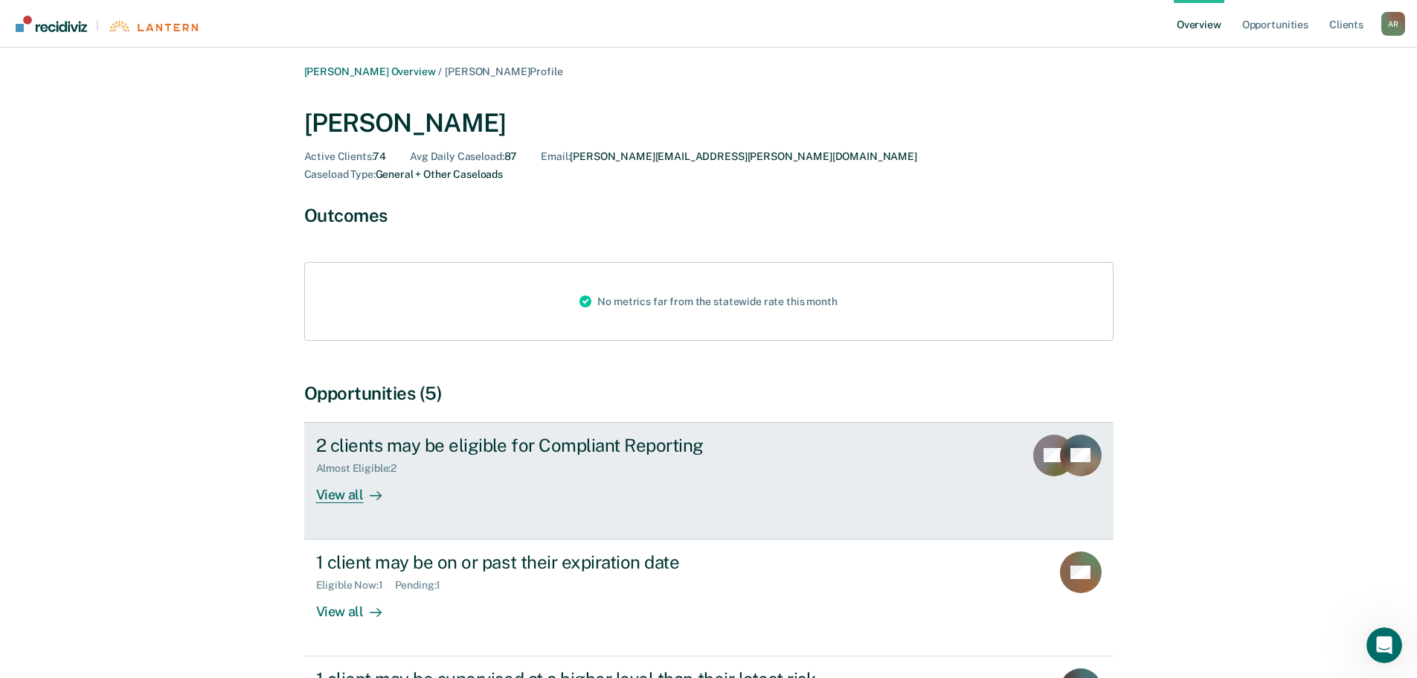
click at [338, 477] on div "View all" at bounding box center [357, 488] width 83 height 29
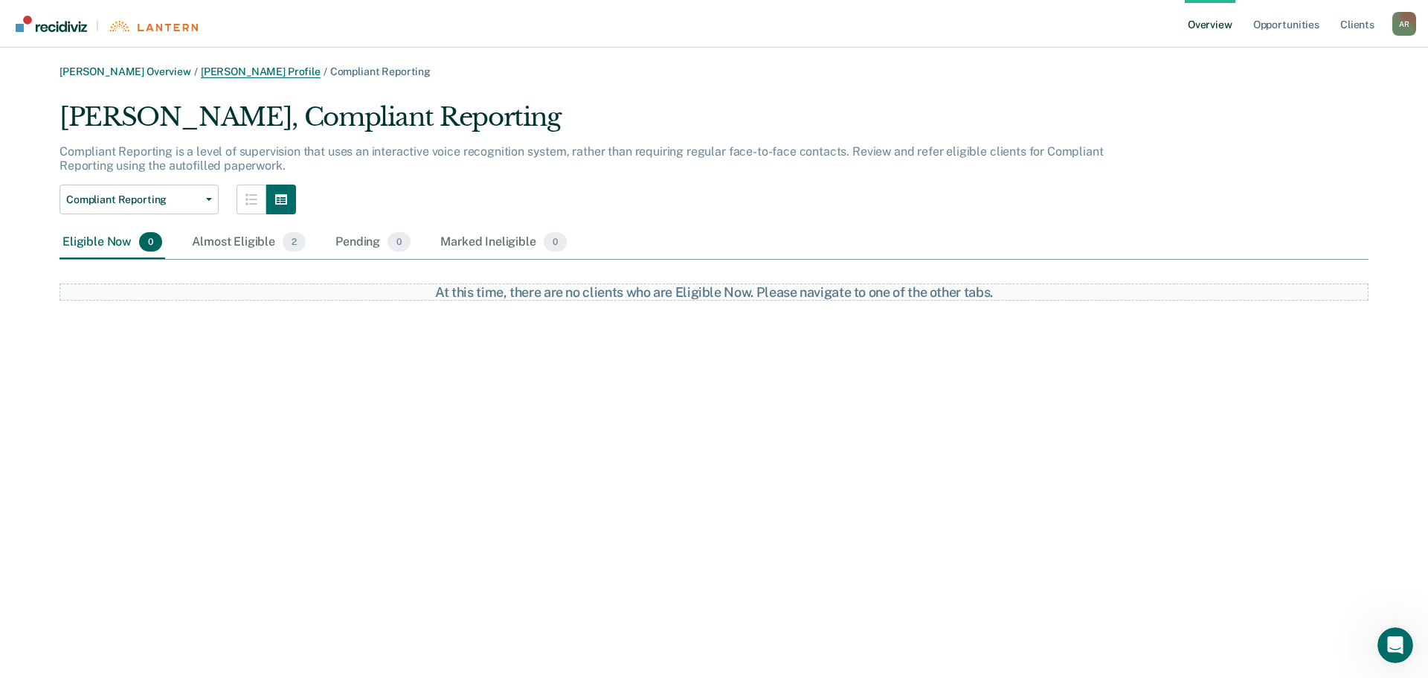
click at [255, 72] on link "[PERSON_NAME] Profile" at bounding box center [261, 71] width 120 height 13
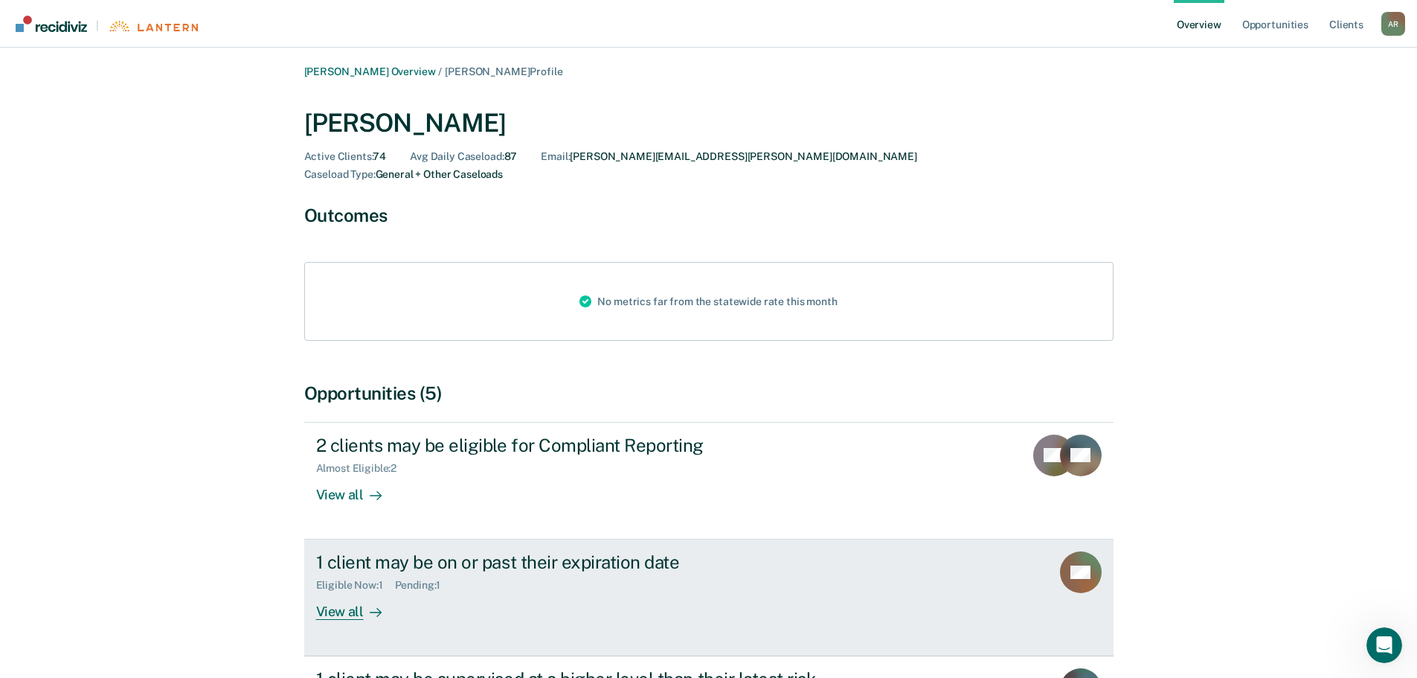
click at [343, 593] on div "View all" at bounding box center [357, 605] width 83 height 29
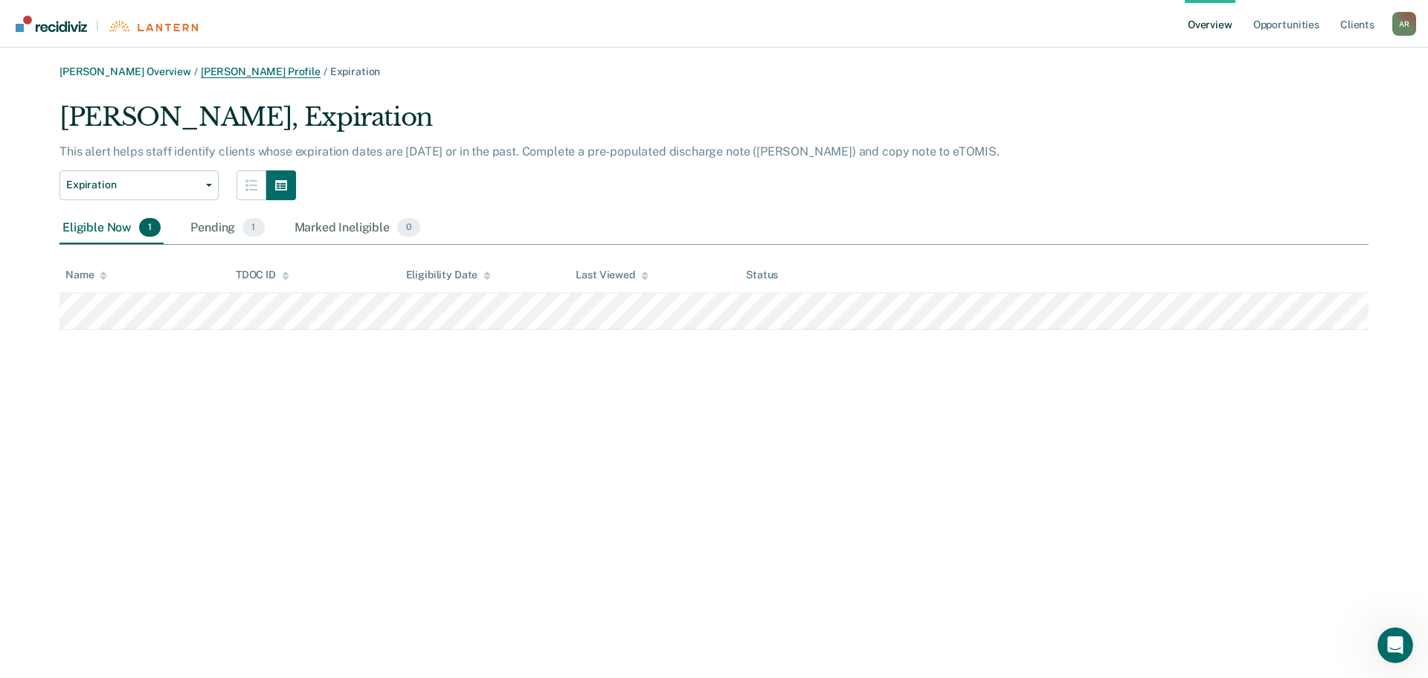
click at [242, 65] on link "[PERSON_NAME] Profile" at bounding box center [261, 71] width 120 height 13
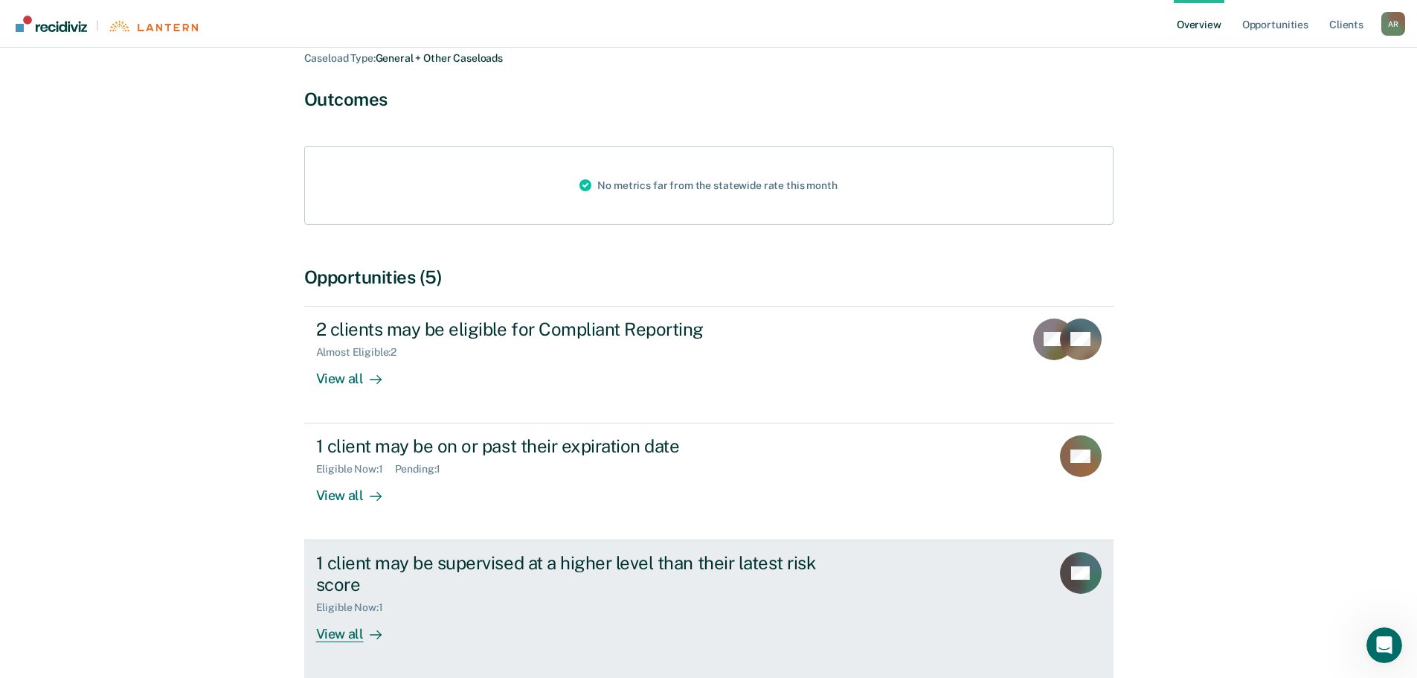
scroll to position [149, 0]
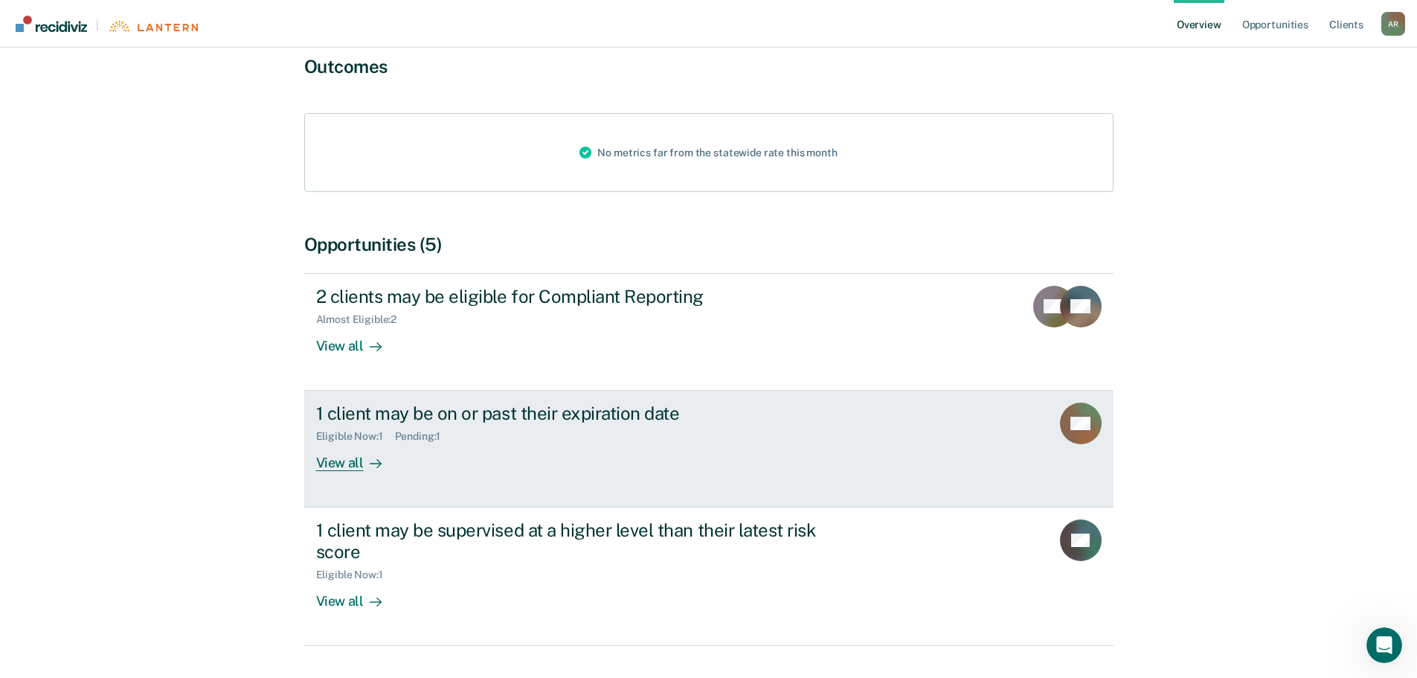
click at [343, 446] on div "View all" at bounding box center [357, 457] width 83 height 29
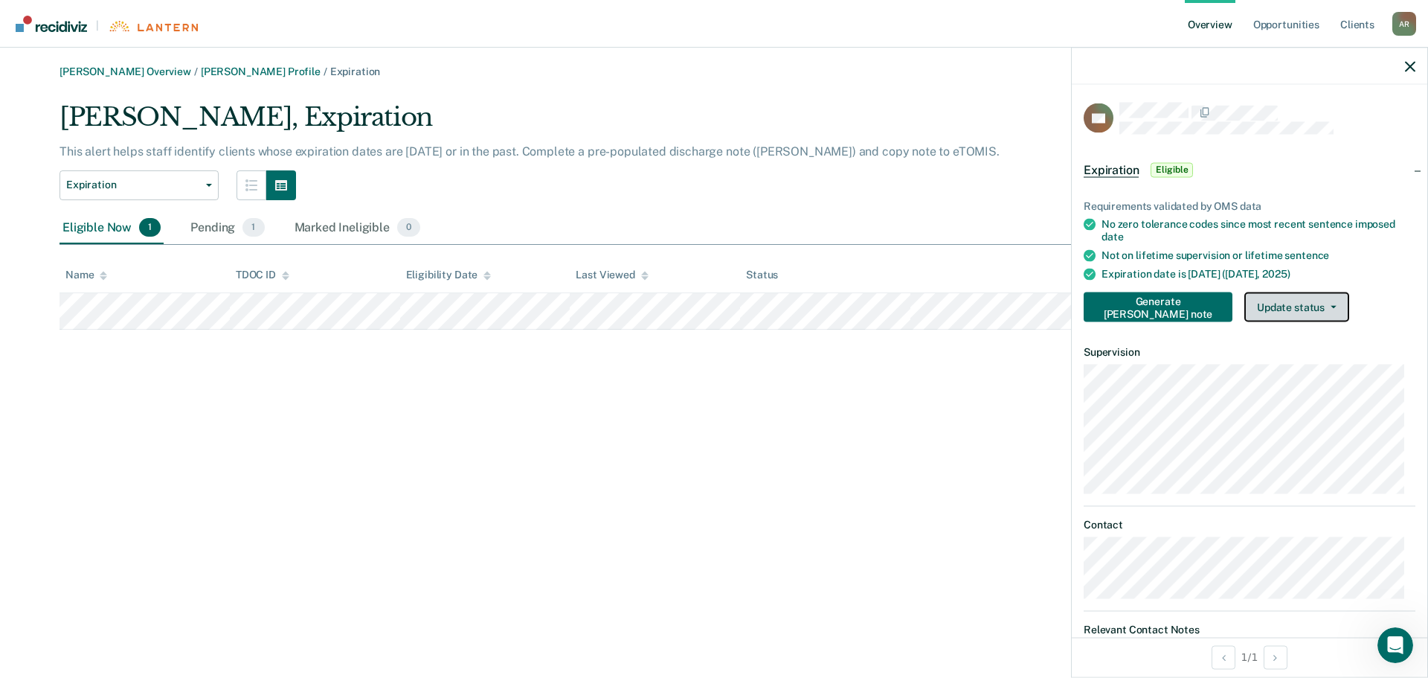
click at [1291, 305] on button "Update status" at bounding box center [1296, 307] width 105 height 30
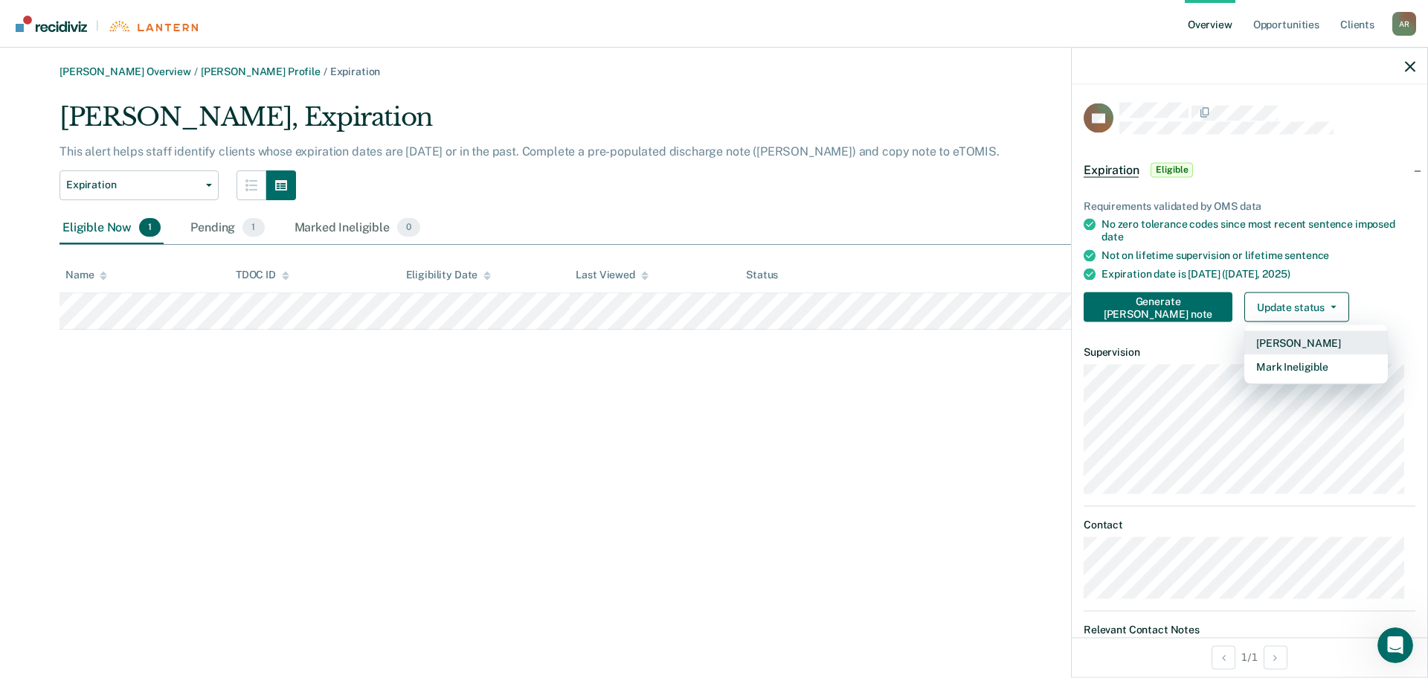
click at [1267, 344] on button "[PERSON_NAME]" at bounding box center [1316, 342] width 144 height 24
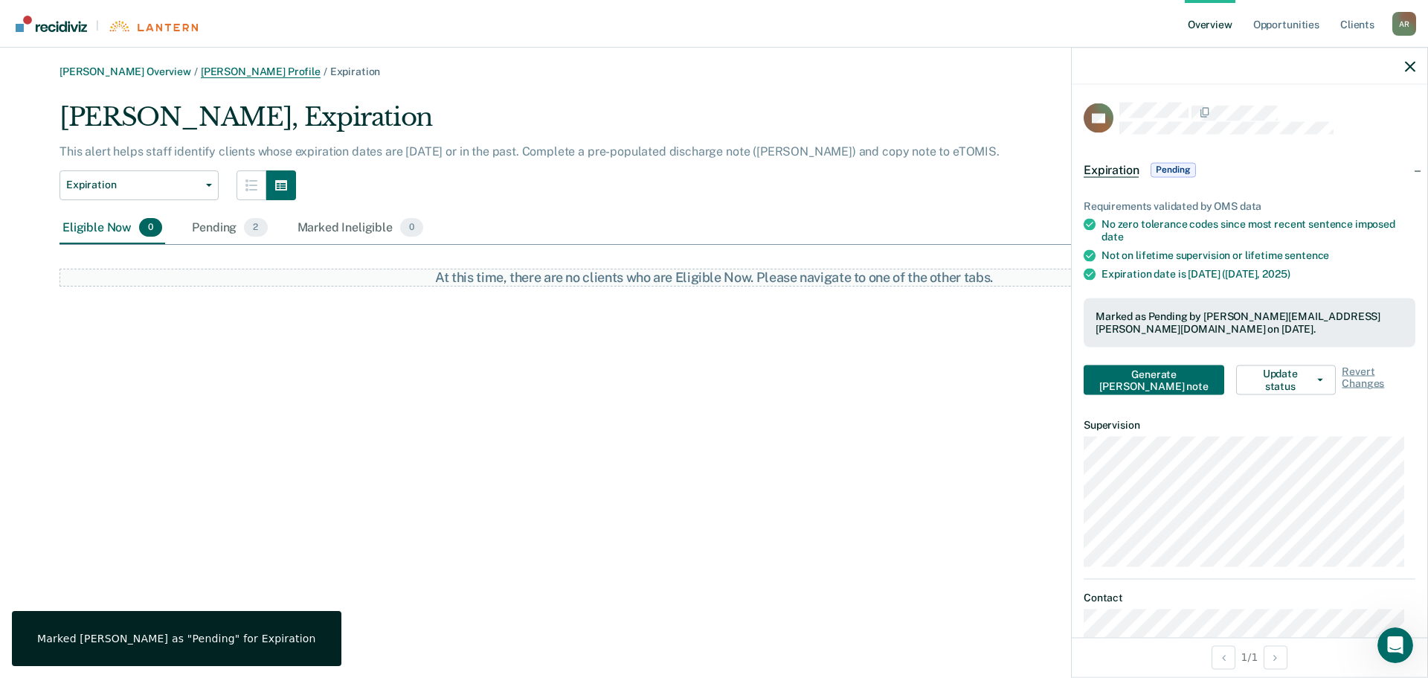
click at [239, 73] on link "[PERSON_NAME] Profile" at bounding box center [261, 71] width 120 height 13
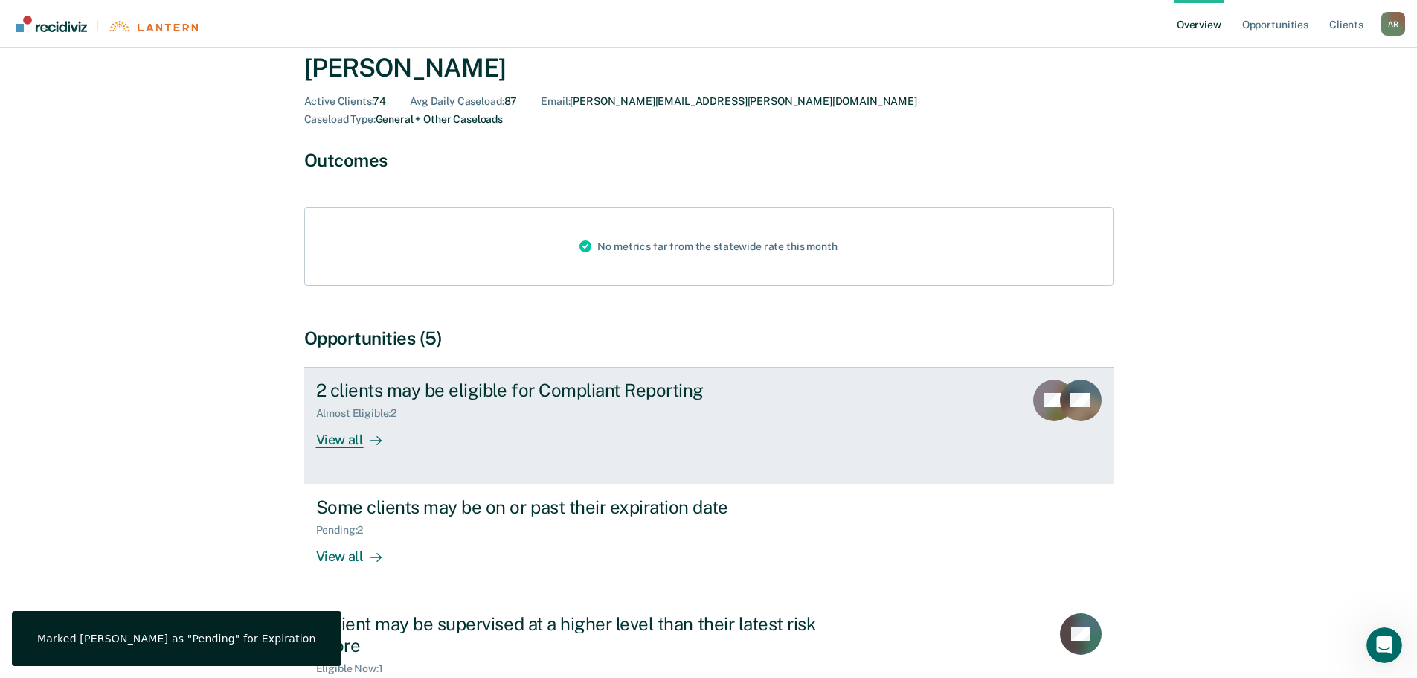
scroll to position [149, 0]
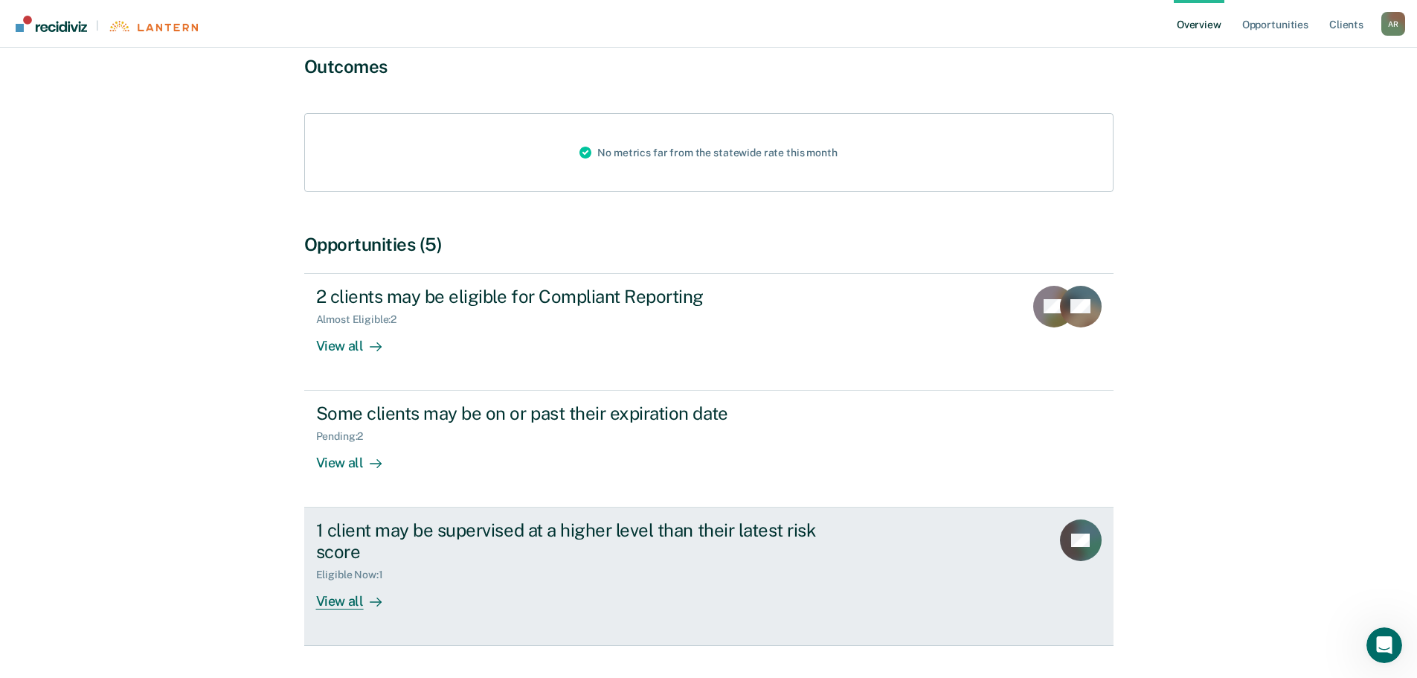
click at [358, 585] on div "View all" at bounding box center [357, 595] width 83 height 29
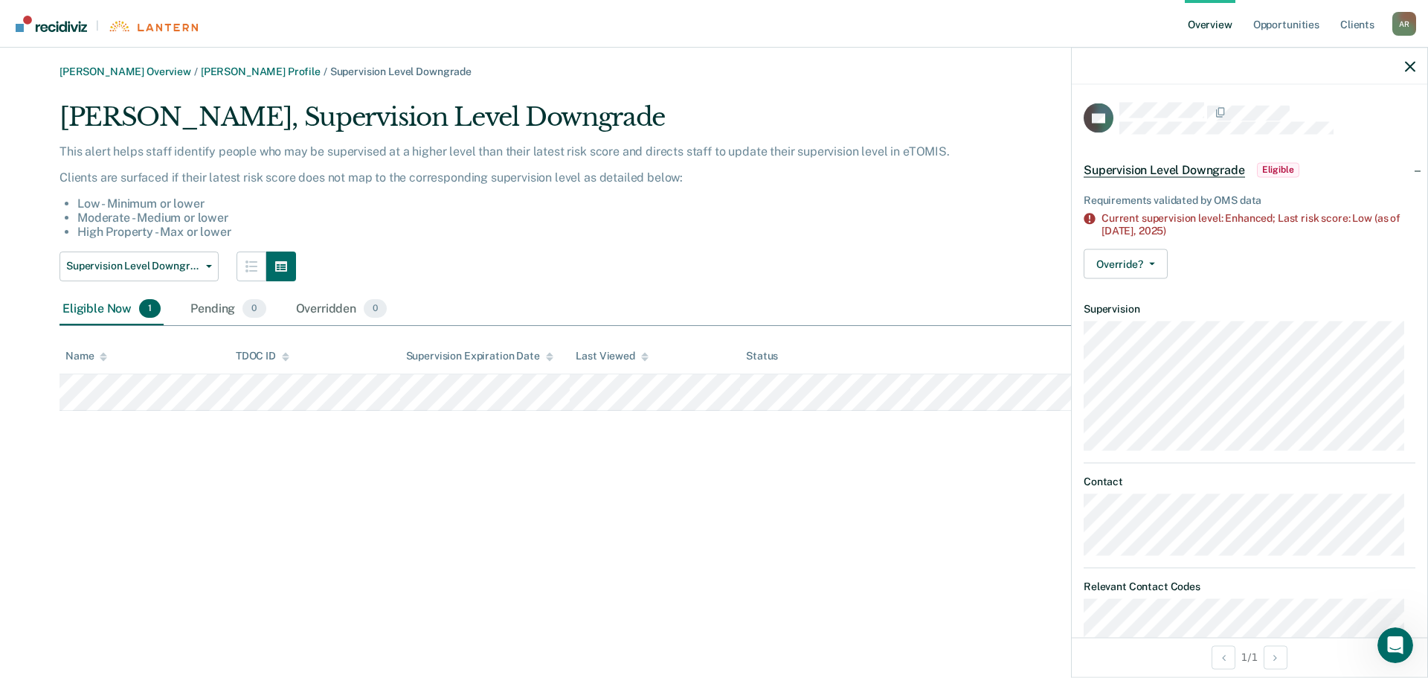
click at [216, 469] on div "[PERSON_NAME] Overview / [PERSON_NAME] Profile / Supervision Level Downgrade [P…" at bounding box center [714, 347] width 1392 height 565
click at [1155, 263] on button "Override?" at bounding box center [1126, 263] width 84 height 30
click at [1141, 296] on button "[PERSON_NAME]" at bounding box center [1156, 299] width 144 height 24
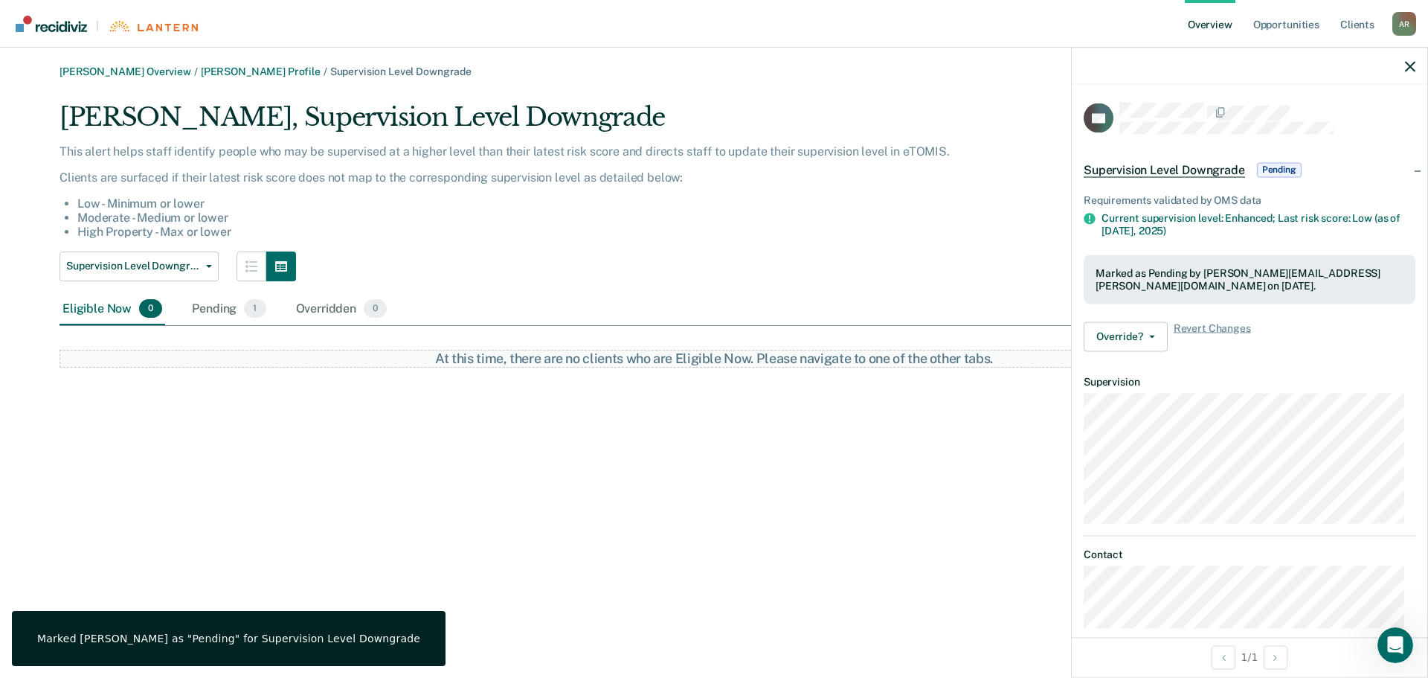
click at [255, 63] on main "[PERSON_NAME] Overview / [PERSON_NAME] Profile / Supervision Level Downgrade [P…" at bounding box center [714, 363] width 1428 height 630
click at [253, 70] on link "[PERSON_NAME] Profile" at bounding box center [261, 71] width 120 height 13
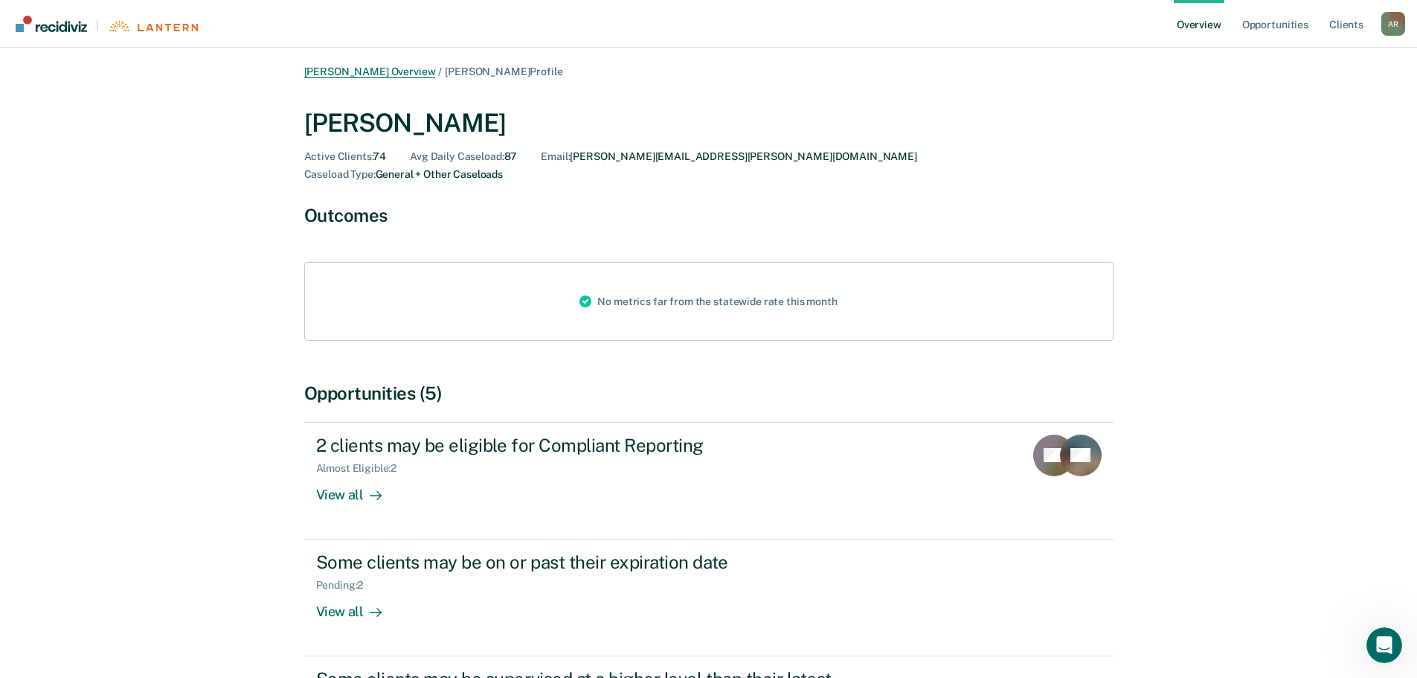
click at [369, 76] on link "[PERSON_NAME] Overview" at bounding box center [370, 71] width 132 height 13
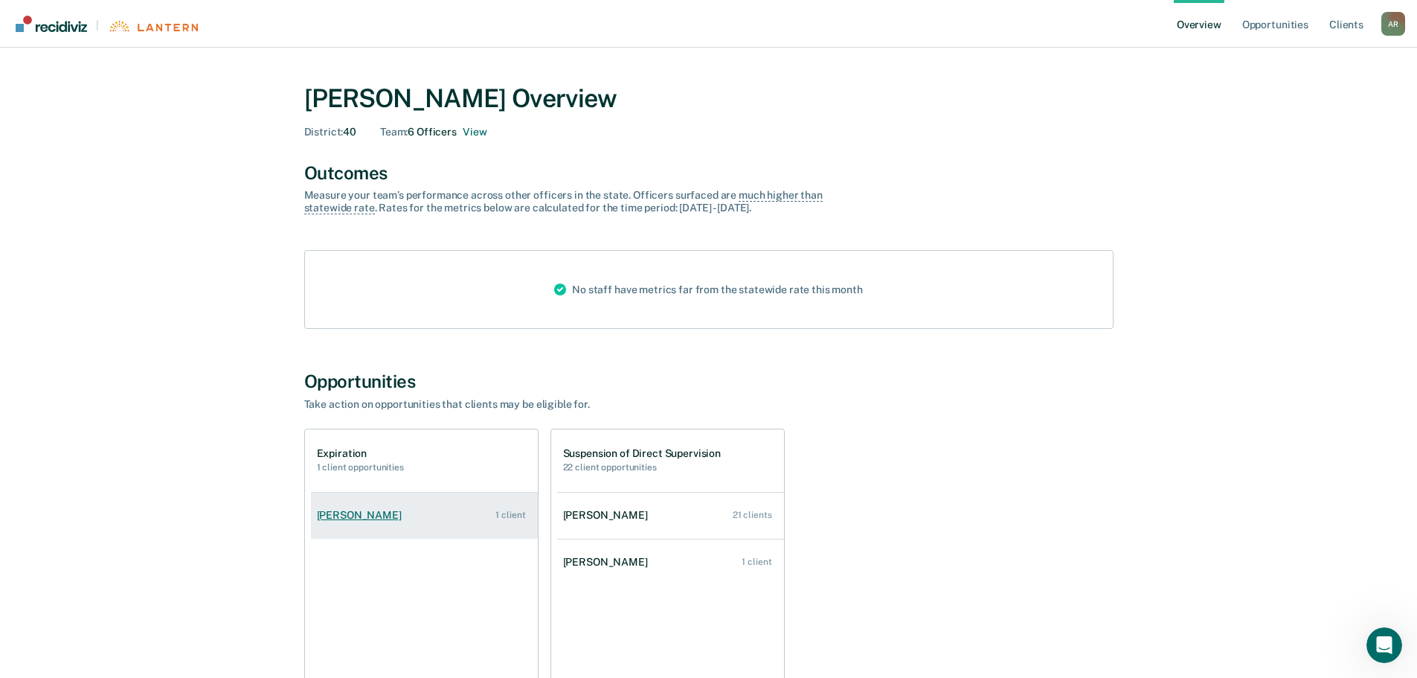
click at [364, 518] on div "[PERSON_NAME]" at bounding box center [362, 515] width 91 height 13
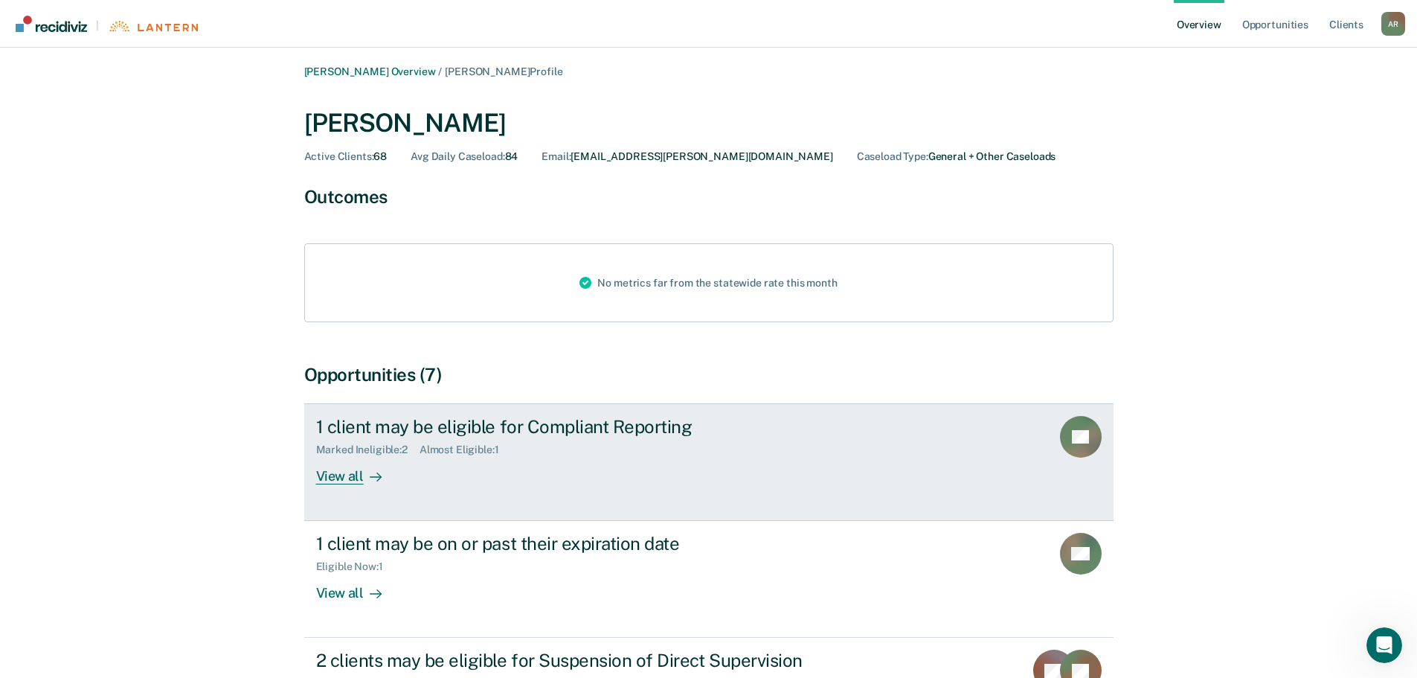
click at [343, 477] on div "View all" at bounding box center [357, 470] width 83 height 29
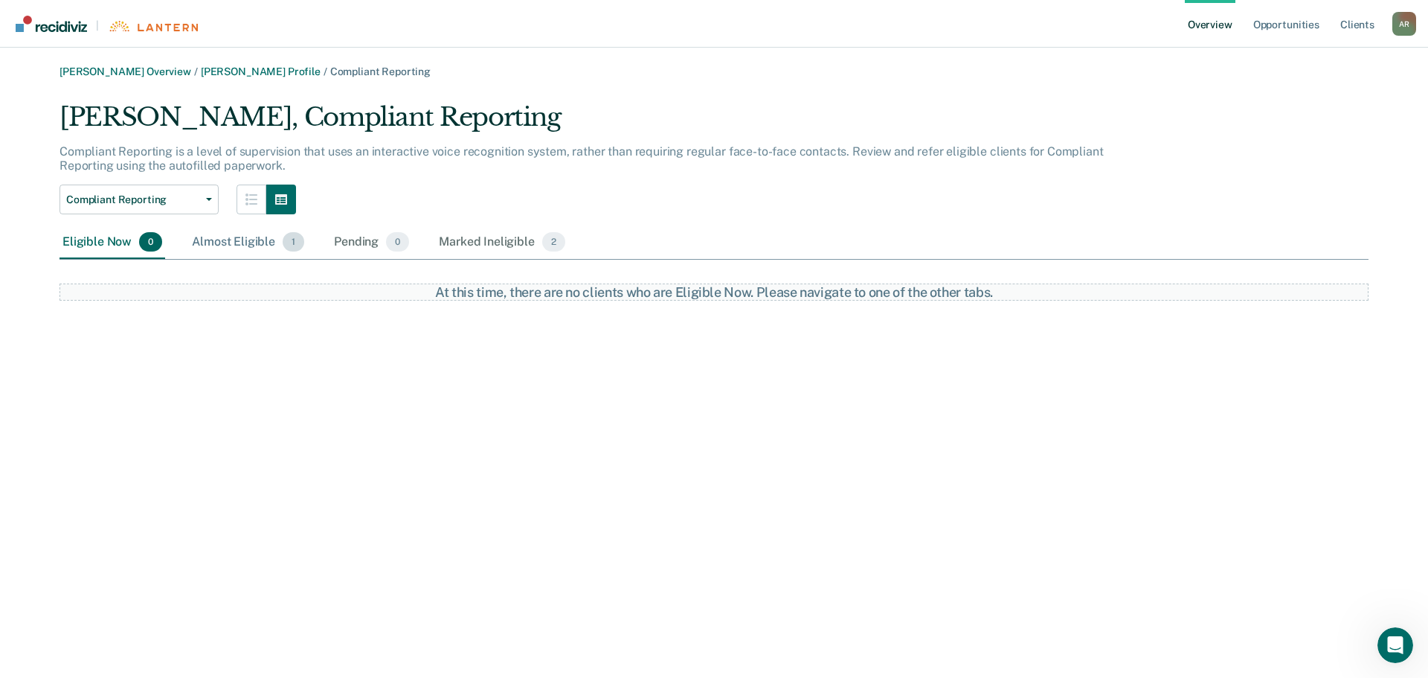
click at [239, 240] on div "Almost Eligible 1" at bounding box center [248, 242] width 118 height 33
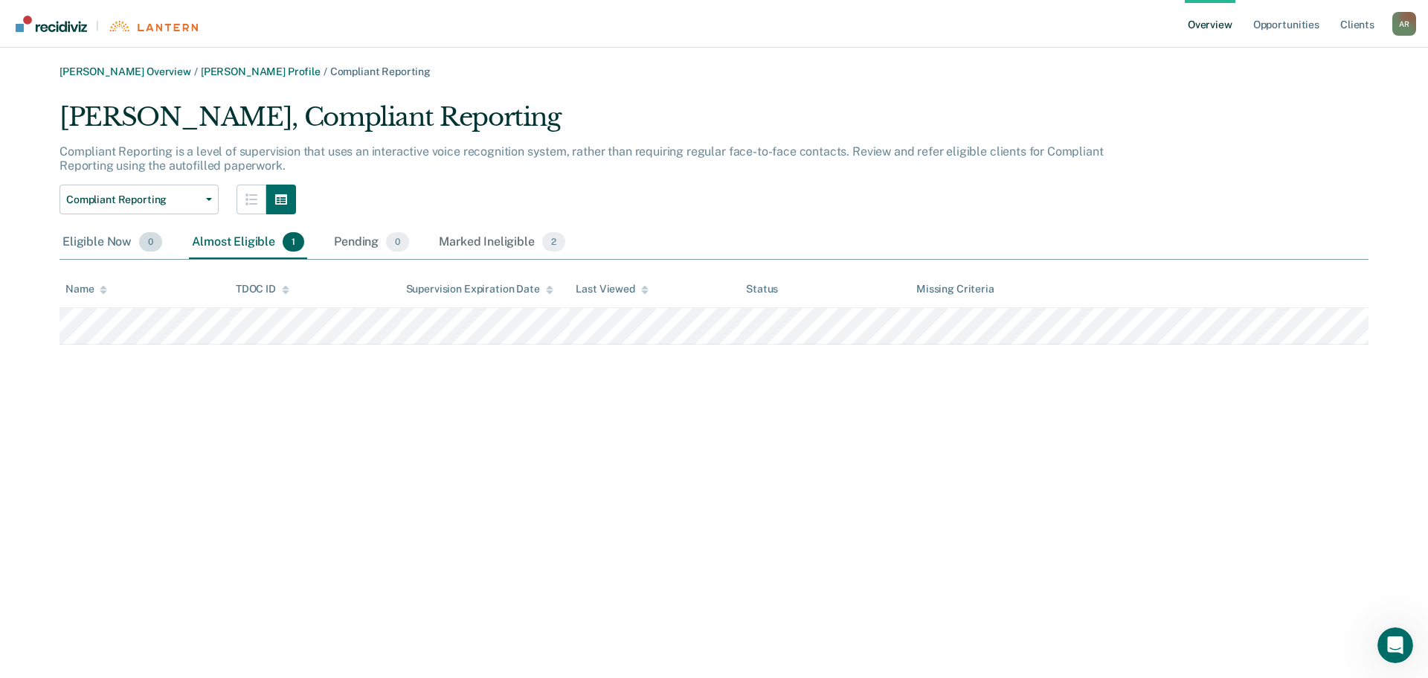
click at [90, 239] on div "Eligible Now 0" at bounding box center [113, 242] width 106 height 33
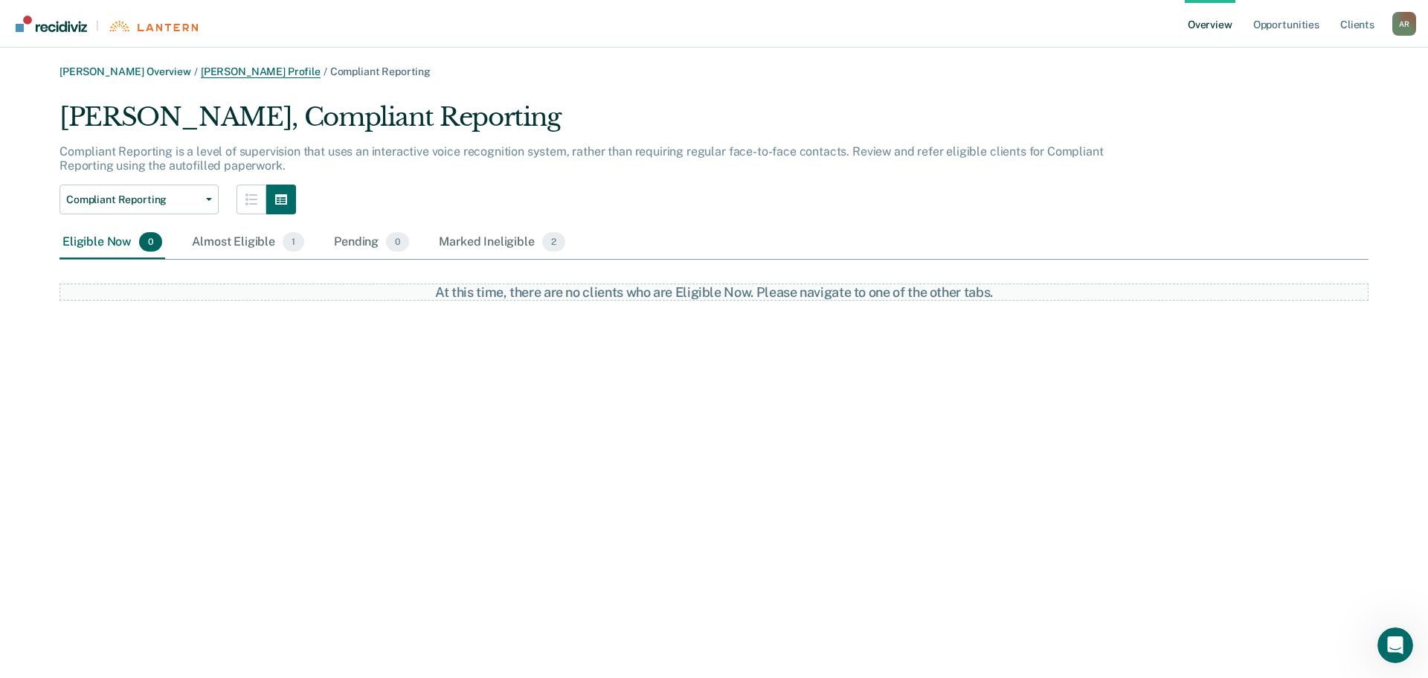
click at [248, 71] on link "[PERSON_NAME] Profile" at bounding box center [261, 71] width 120 height 13
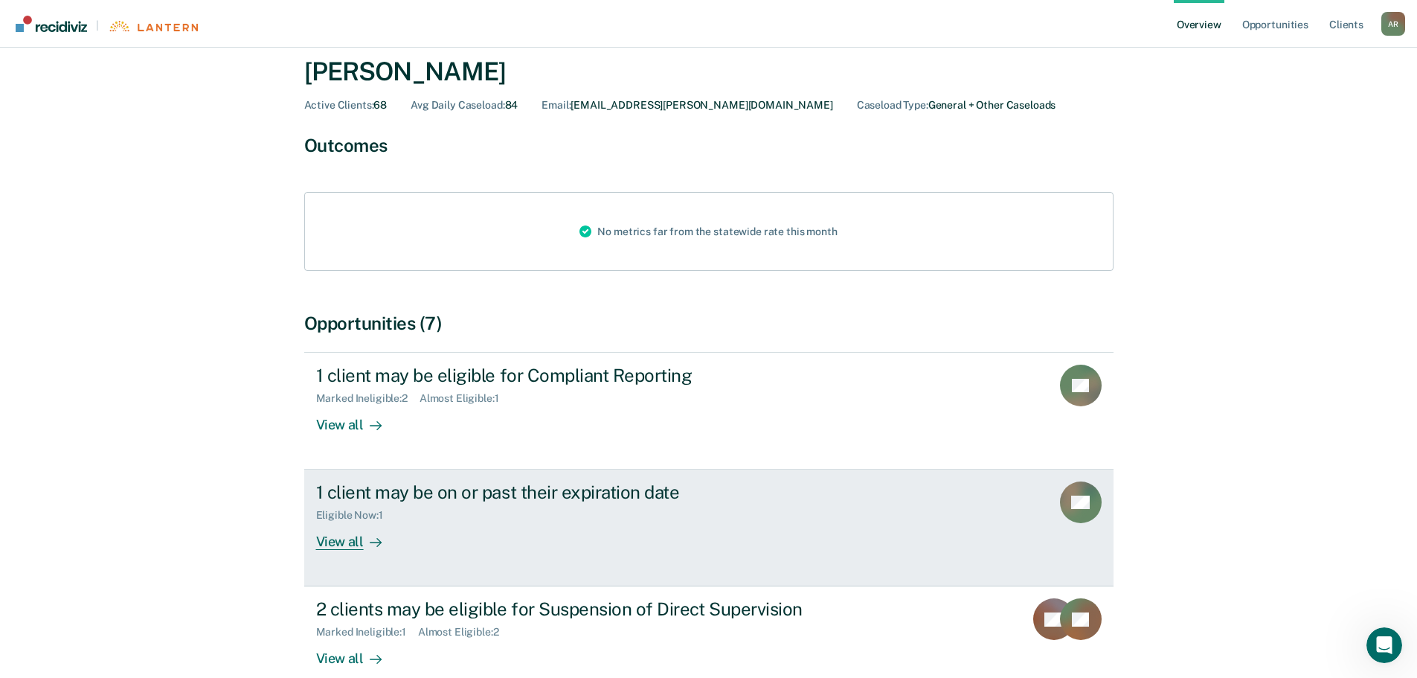
scroll to position [149, 0]
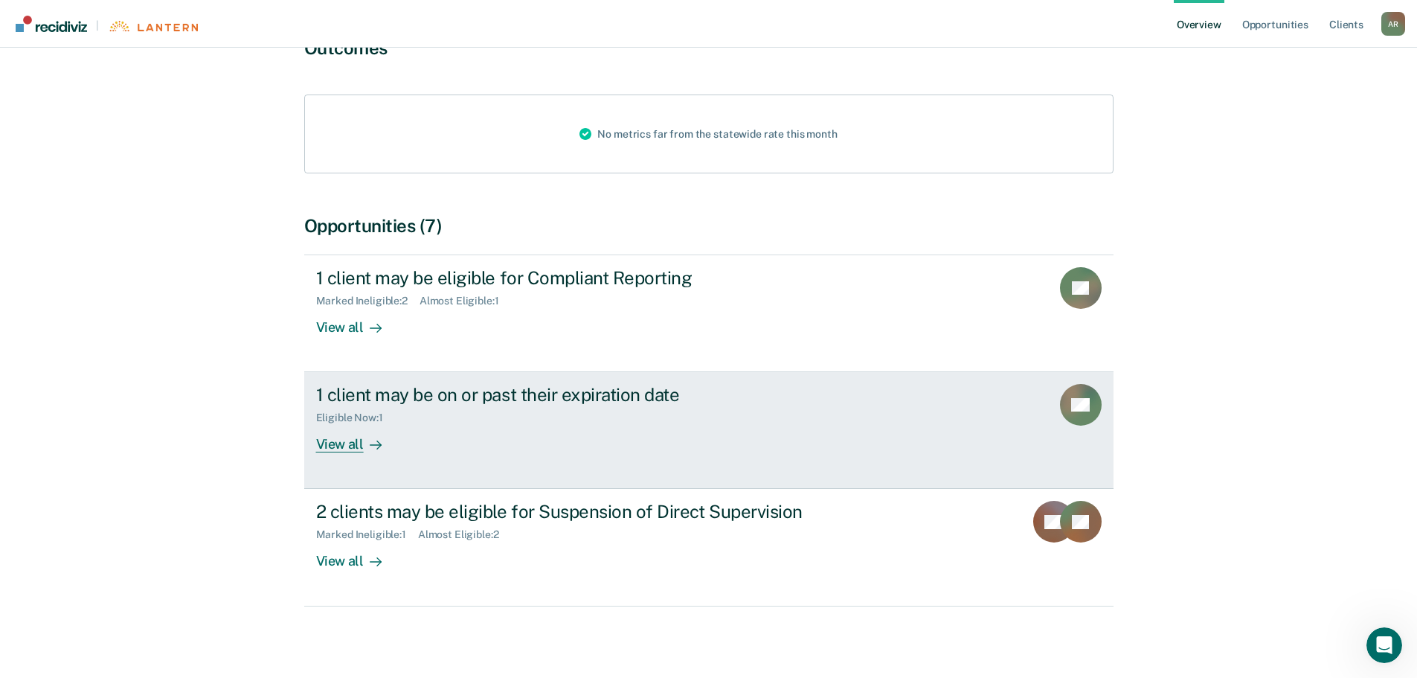
click at [350, 446] on div "View all" at bounding box center [357, 438] width 83 height 29
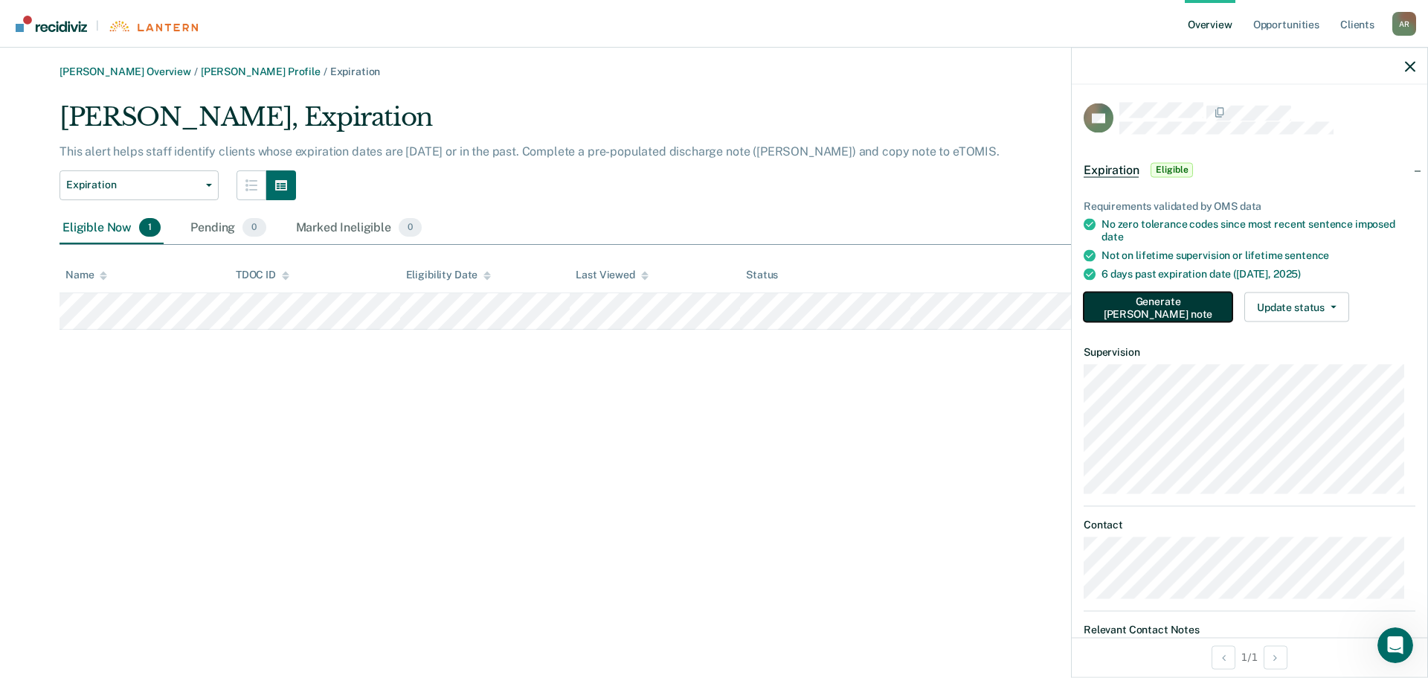
click at [1181, 304] on button "Generate [PERSON_NAME] note" at bounding box center [1158, 307] width 149 height 30
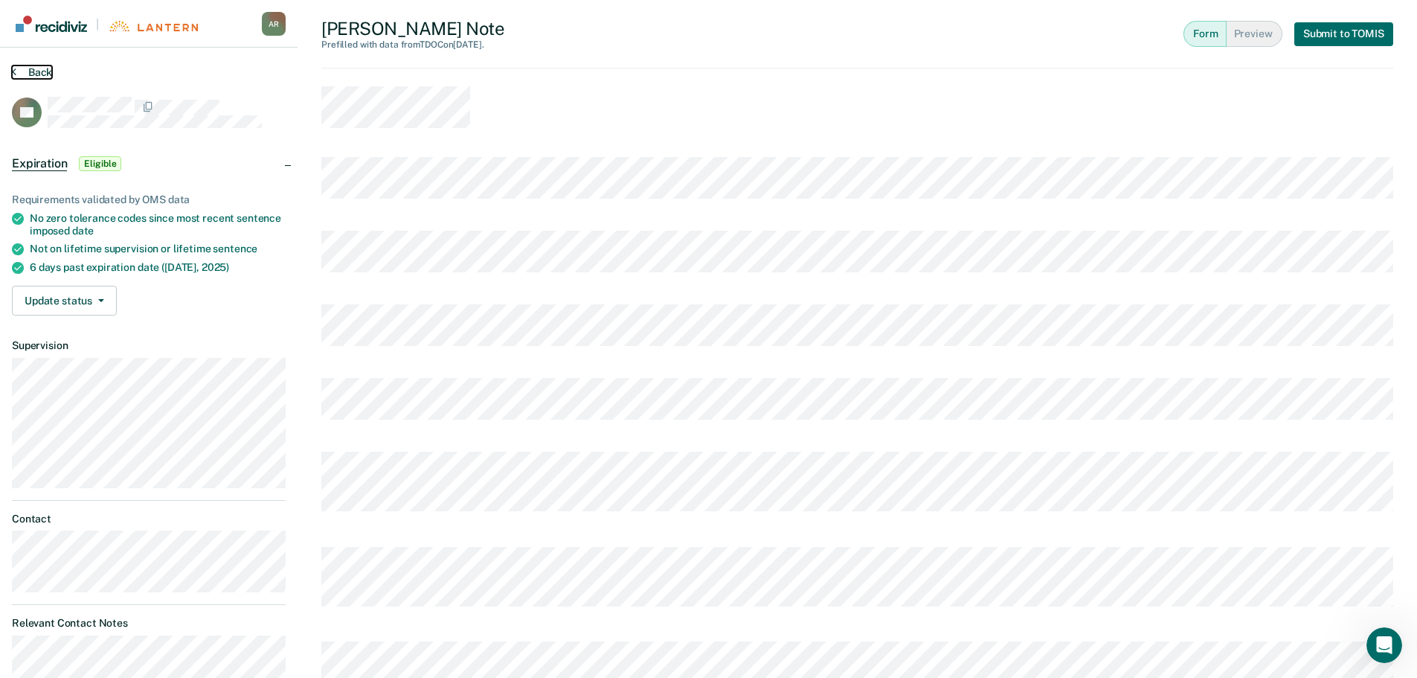
click at [22, 69] on button "Back" at bounding box center [32, 71] width 40 height 13
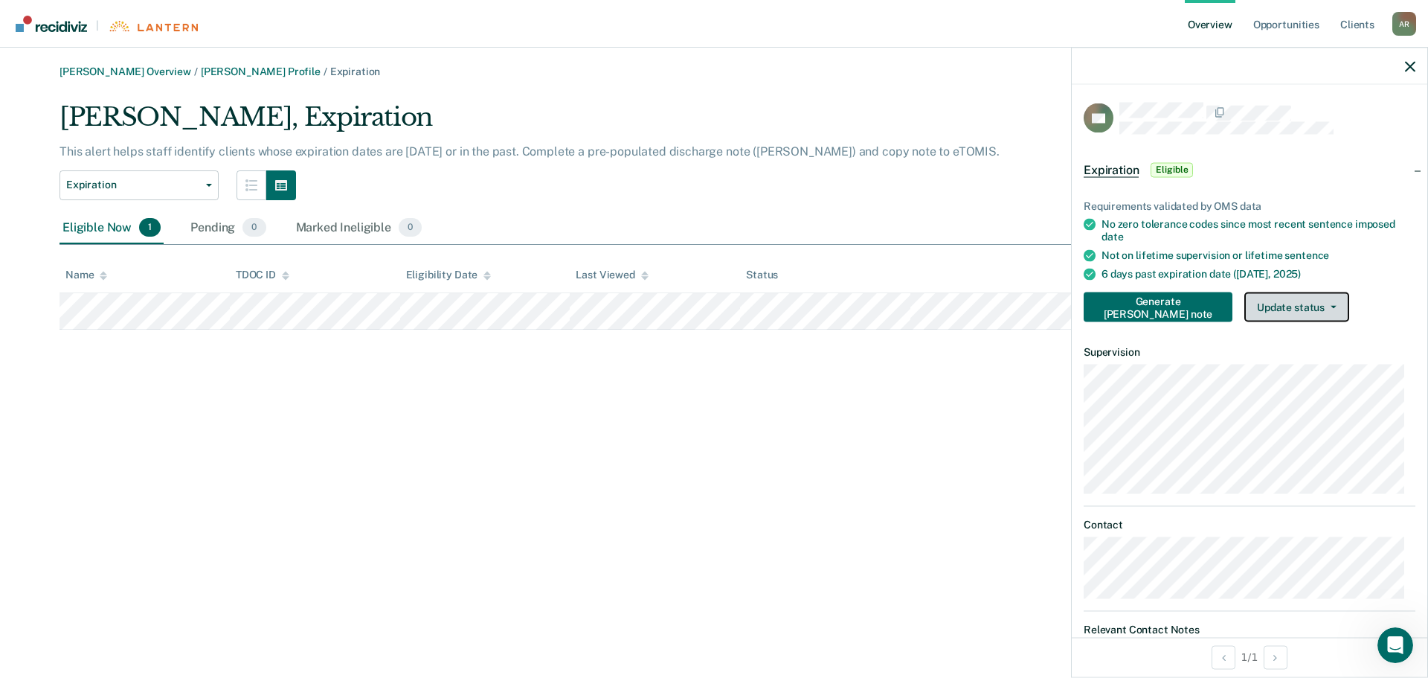
click at [1268, 307] on button "Update status" at bounding box center [1296, 307] width 105 height 30
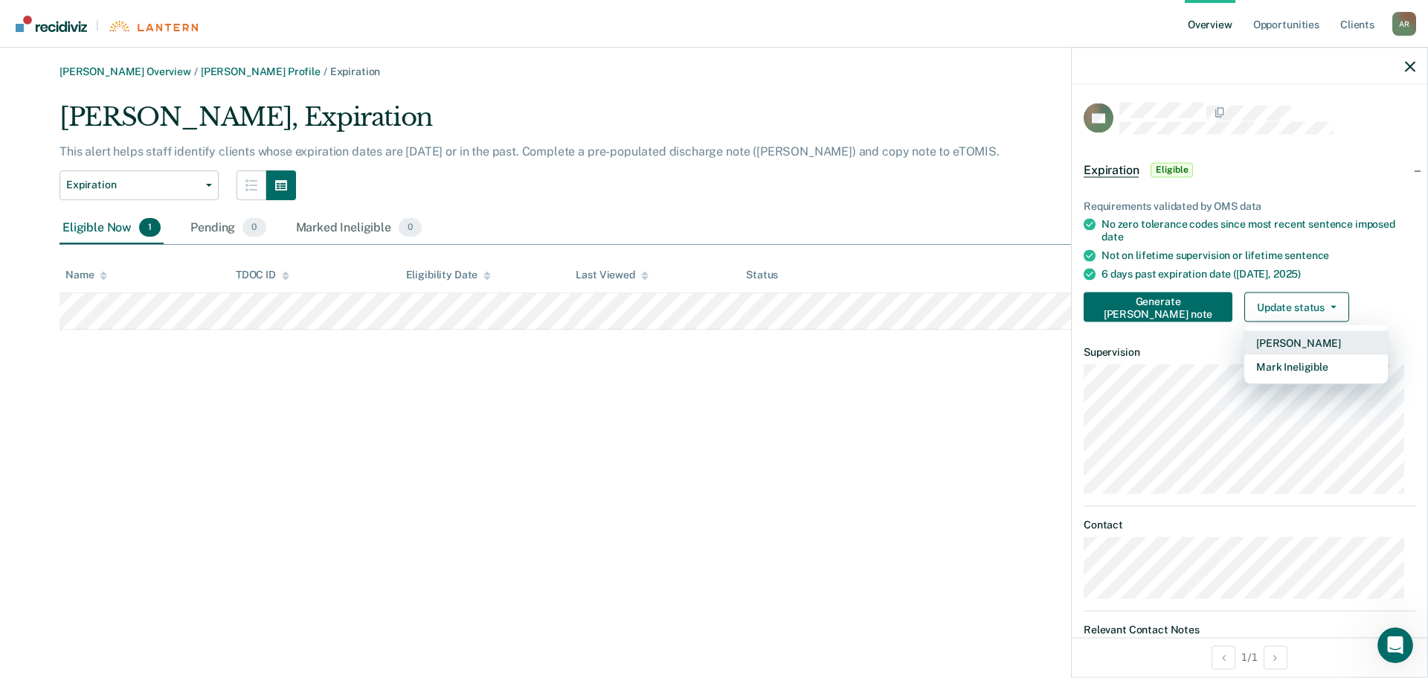
click at [1258, 341] on button "[PERSON_NAME]" at bounding box center [1316, 342] width 144 height 24
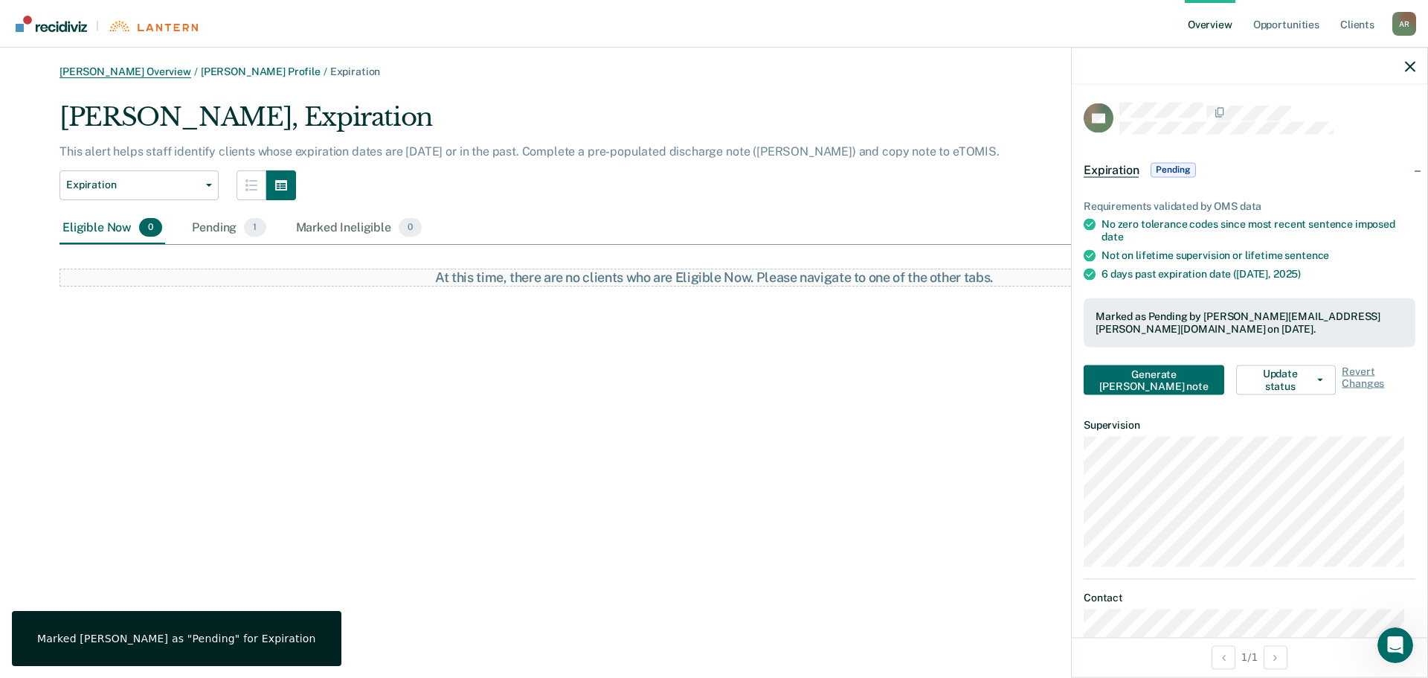
click at [130, 75] on link "[PERSON_NAME] Overview" at bounding box center [126, 71] width 132 height 13
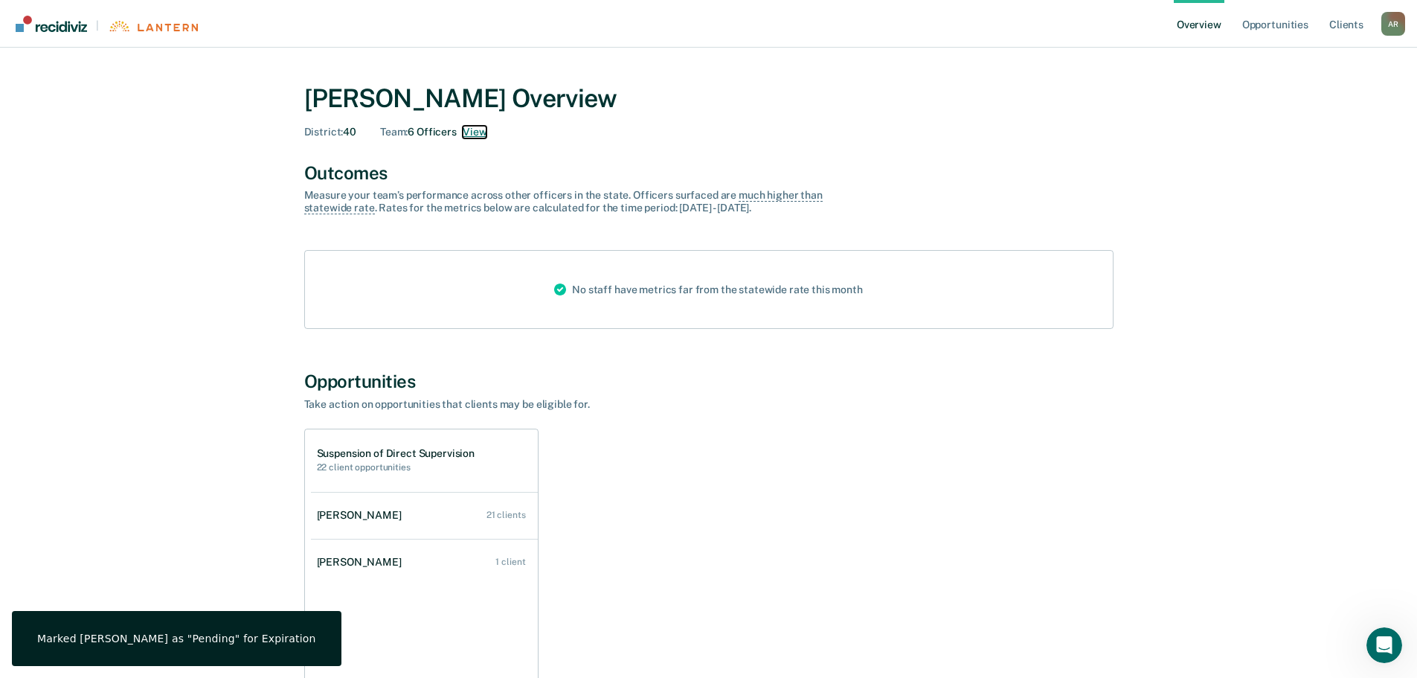
click at [475, 133] on button "View" at bounding box center [475, 132] width 24 height 13
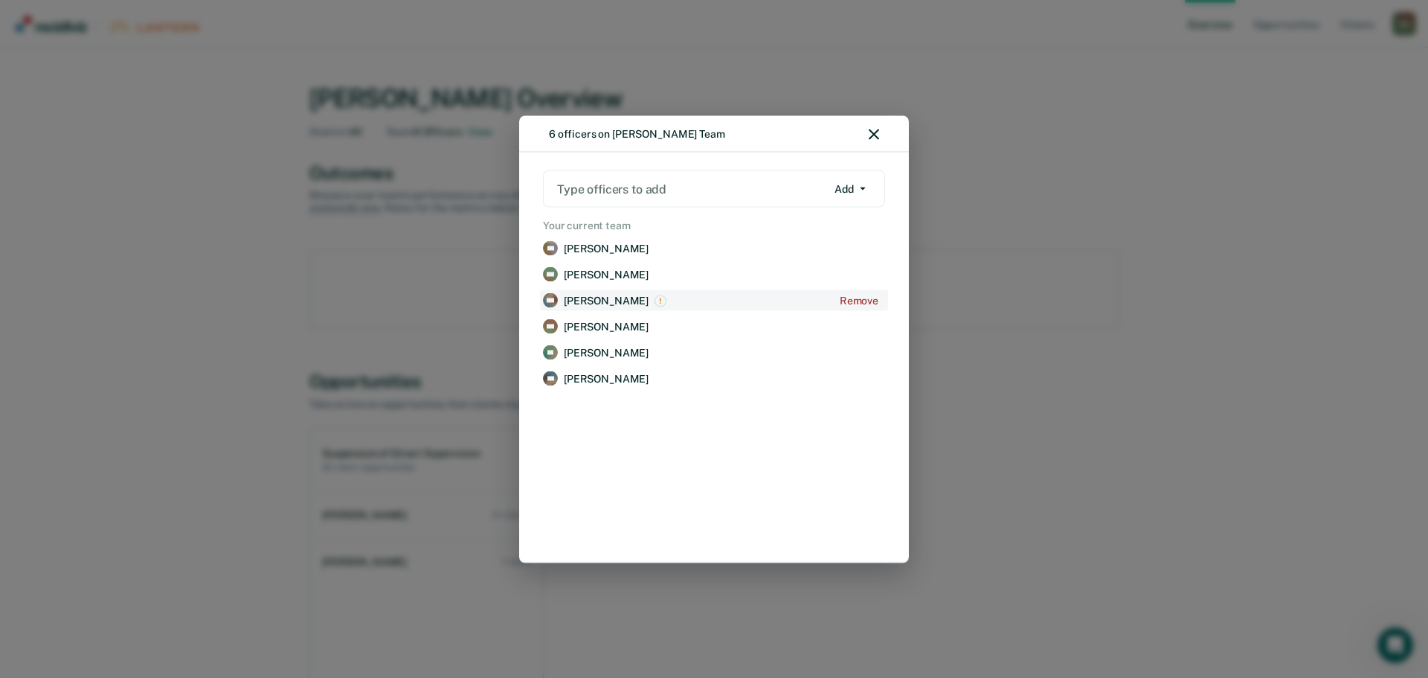
click at [591, 303] on p "[PERSON_NAME]" at bounding box center [606, 300] width 85 height 13
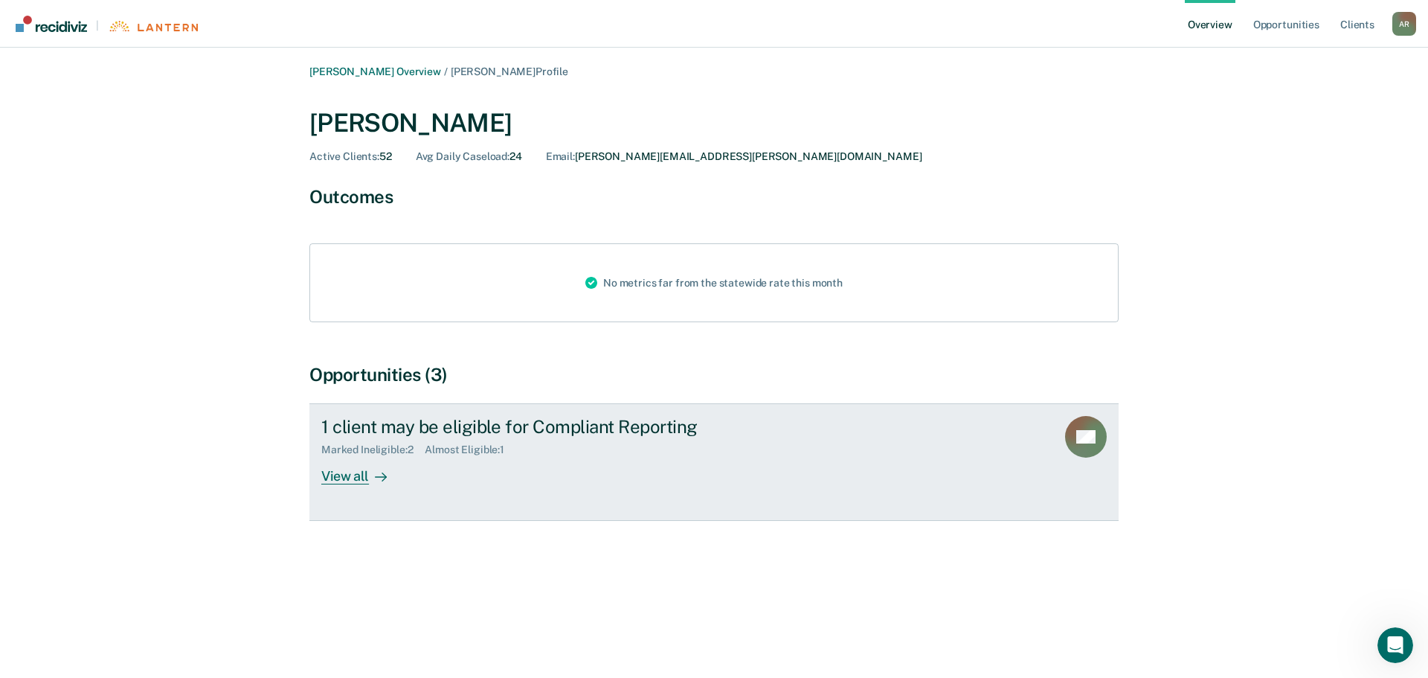
click at [350, 475] on div "View all" at bounding box center [362, 470] width 83 height 29
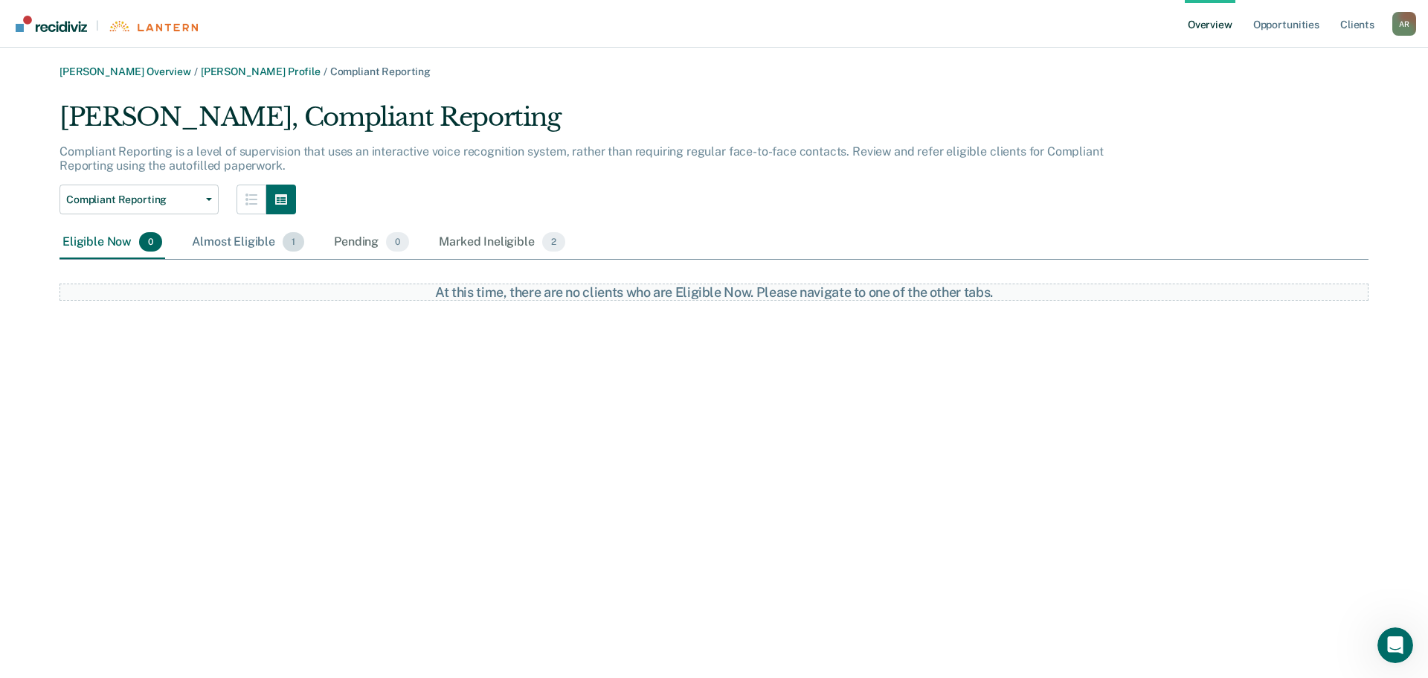
click at [256, 245] on div "Almost Eligible 1" at bounding box center [248, 242] width 118 height 33
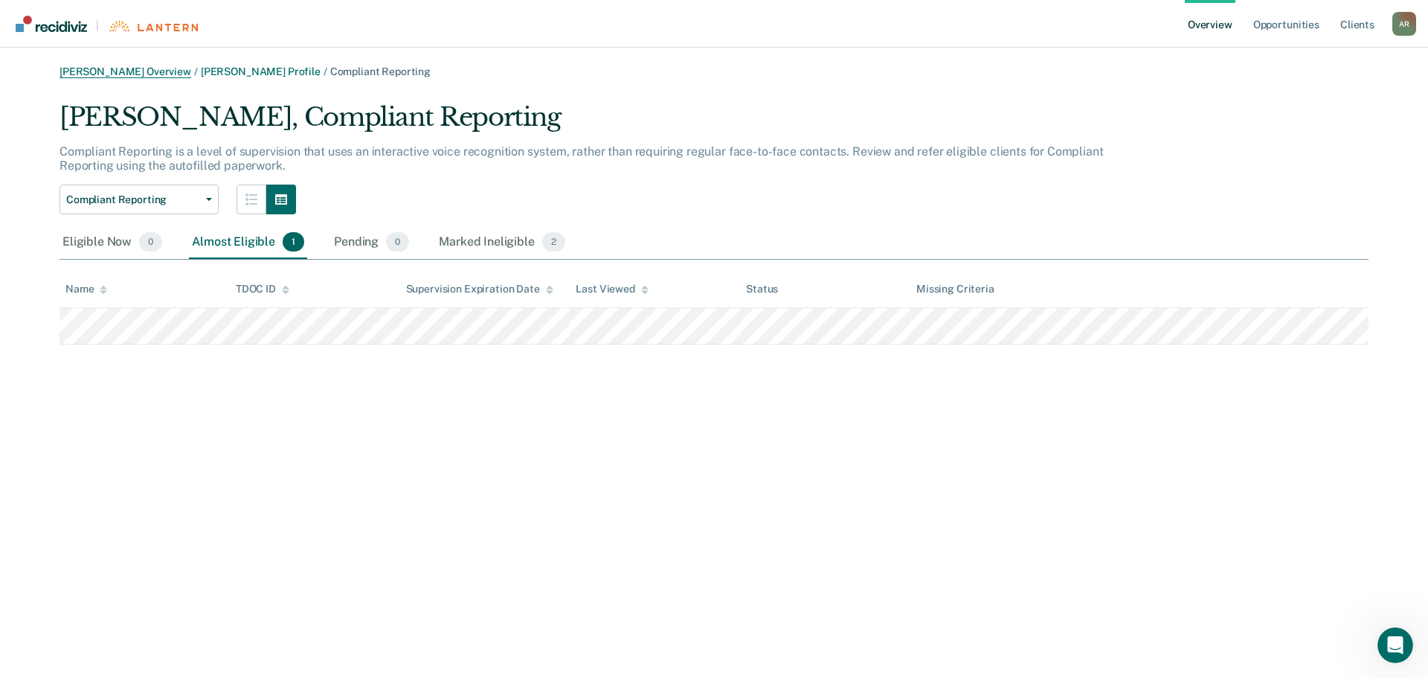
click at [107, 70] on link "[PERSON_NAME] Overview" at bounding box center [126, 71] width 132 height 13
